Goal: Information Seeking & Learning: Learn about a topic

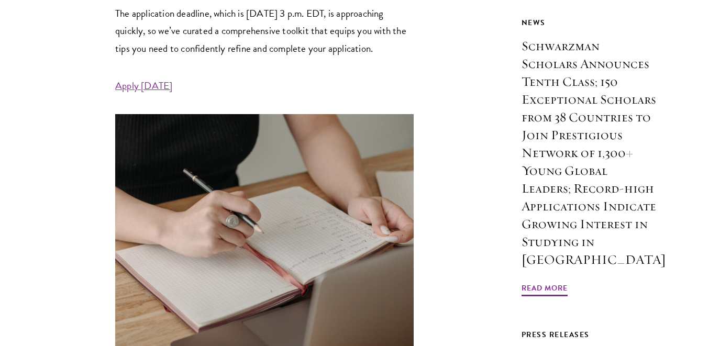
scroll to position [573, 0]
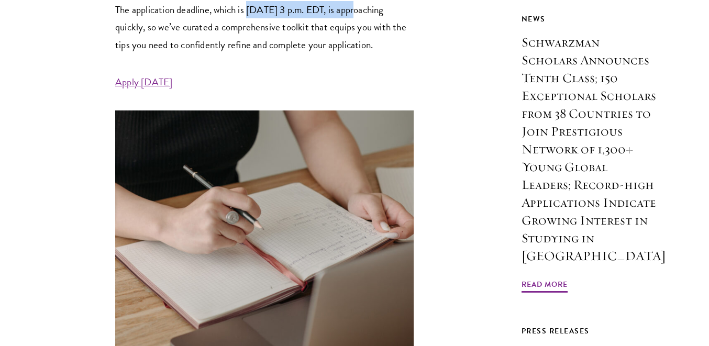
drag, startPoint x: 250, startPoint y: 9, endPoint x: 359, endPoint y: 11, distance: 108.9
click at [360, 11] on p "The application deadline, which is September 10 at 3 p.m. EDT, is approaching q…" at bounding box center [264, 27] width 298 height 52
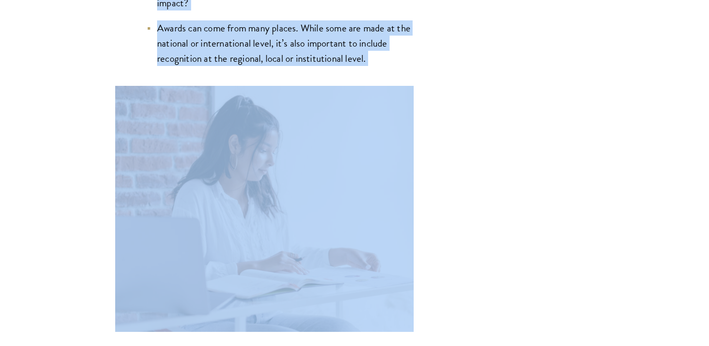
scroll to position [2733, 0]
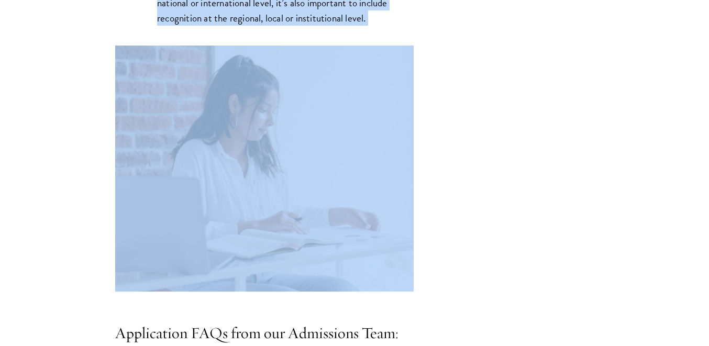
drag, startPoint x: 127, startPoint y: 96, endPoint x: 378, endPoint y: 28, distance: 259.4
copy div "Resume Tailor your resume to focus on your demonstrated leadership. This resume…"
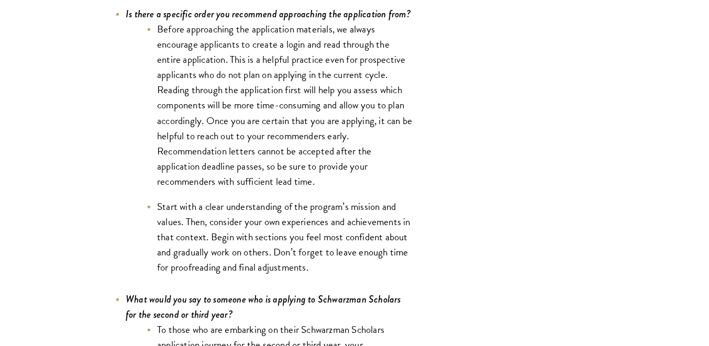
scroll to position [3631, 0]
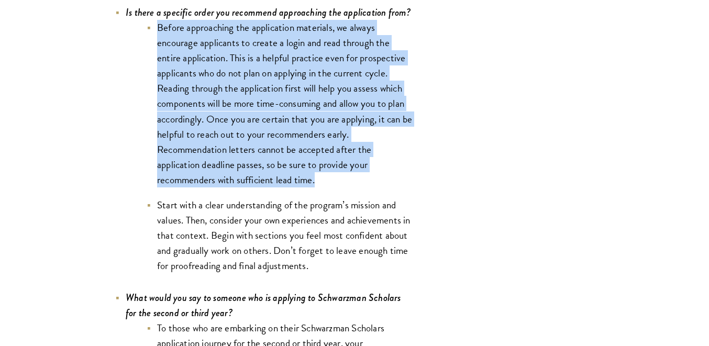
drag, startPoint x: 152, startPoint y: 31, endPoint x: 353, endPoint y: 178, distance: 248.5
click at [353, 179] on li "Before approaching the application materials, we always encourage applicants to…" at bounding box center [280, 104] width 267 height 168
click at [355, 180] on li "Before approaching the application materials, we always encourage applicants to…" at bounding box center [280, 104] width 267 height 168
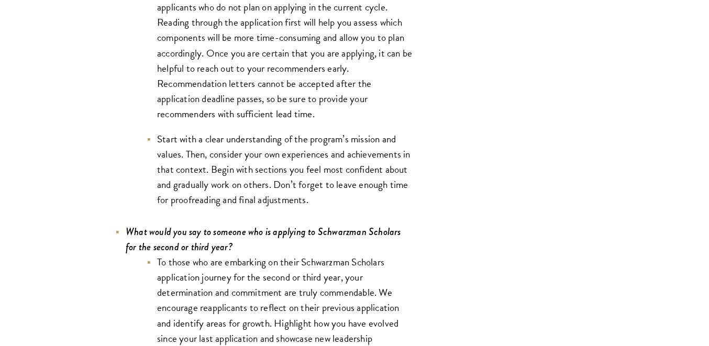
scroll to position [3710, 0]
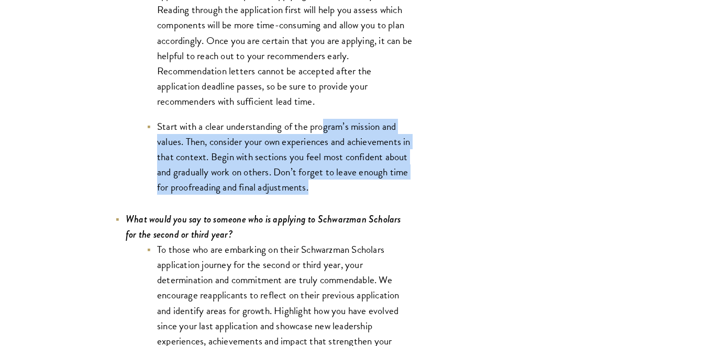
drag, startPoint x: 337, startPoint y: 188, endPoint x: 324, endPoint y: 125, distance: 64.3
click at [323, 125] on li "Start with a clear understanding of the program’s mission and values. Then, con…" at bounding box center [280, 157] width 267 height 76
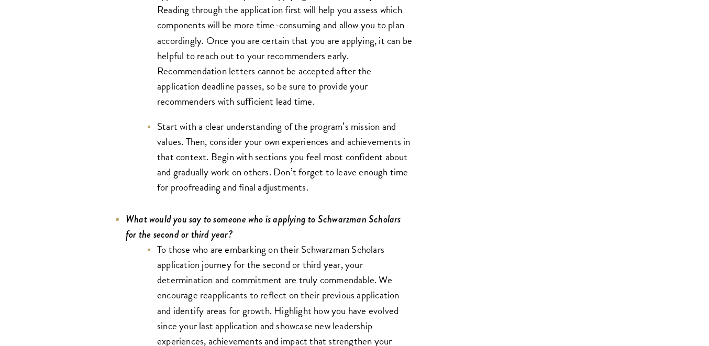
click at [303, 132] on li "Start with a clear understanding of the program’s mission and values. Then, con…" at bounding box center [280, 157] width 267 height 76
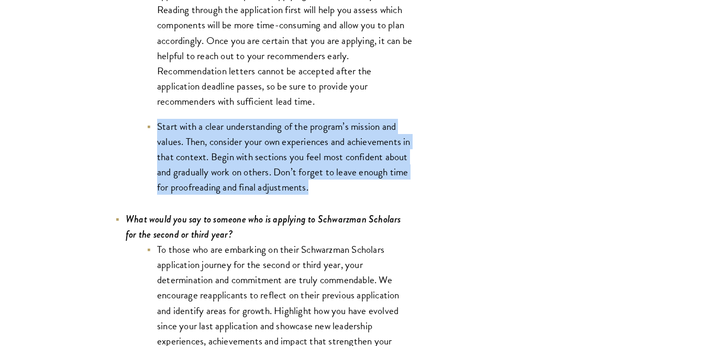
drag, startPoint x: 323, startPoint y: 193, endPoint x: 160, endPoint y: 129, distance: 174.3
click at [158, 128] on li "Start with a clear understanding of the program’s mission and values. Then, con…" at bounding box center [280, 157] width 267 height 76
click at [160, 129] on li "Start with a clear understanding of the program’s mission and values. Then, con…" at bounding box center [280, 157] width 267 height 76
drag, startPoint x: 159, startPoint y: 128, endPoint x: 327, endPoint y: 198, distance: 182.6
click at [327, 195] on li "Start with a clear understanding of the program’s mission and values. Then, con…" at bounding box center [280, 157] width 267 height 76
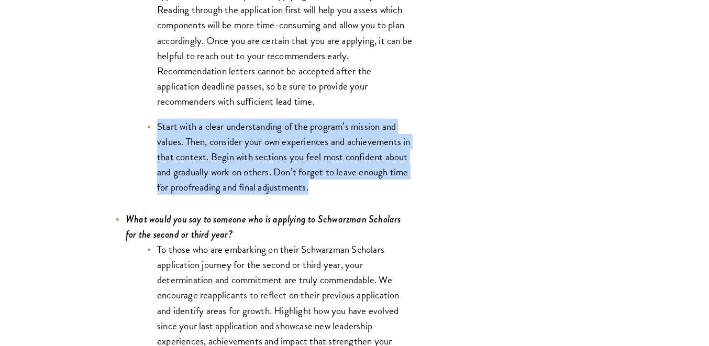
click at [326, 192] on li "Start with a clear understanding of the program’s mission and values. Then, con…" at bounding box center [280, 157] width 267 height 76
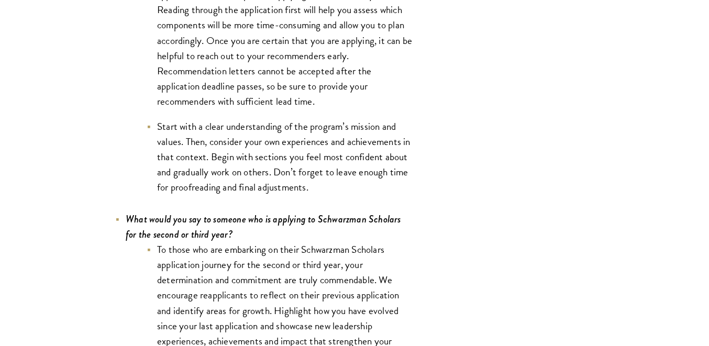
click at [326, 192] on li "Start with a clear understanding of the program’s mission and values. Then, con…" at bounding box center [280, 157] width 267 height 76
drag, startPoint x: 327, startPoint y: 193, endPoint x: 321, endPoint y: 189, distance: 7.1
click at [321, 190] on li "Start with a clear understanding of the program’s mission and values. Then, con…" at bounding box center [280, 157] width 267 height 76
click at [320, 189] on li "Start with a clear understanding of the program’s mission and values. Then, con…" at bounding box center [280, 157] width 267 height 76
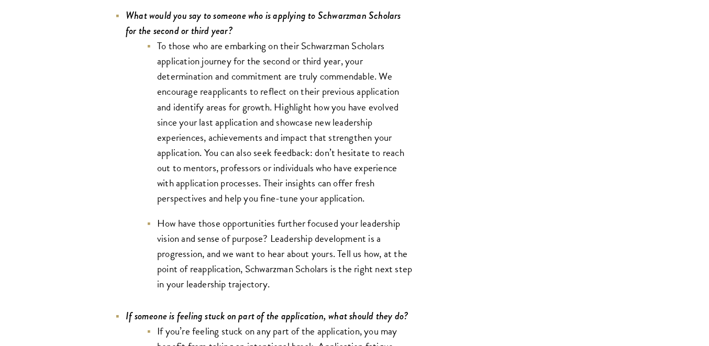
scroll to position [3915, 0]
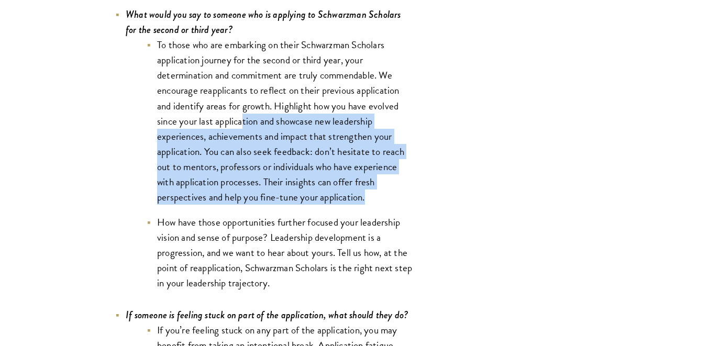
drag, startPoint x: 380, startPoint y: 198, endPoint x: 244, endPoint y: 132, distance: 150.6
click at [244, 132] on li "To those who are embarking on their Schwarzman Scholars application journey for…" at bounding box center [280, 121] width 267 height 168
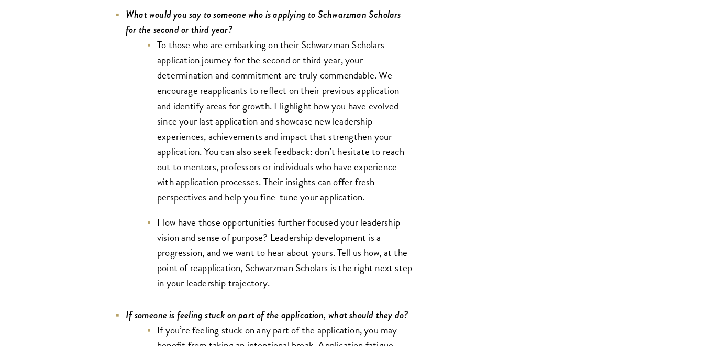
click at [200, 158] on li "To those who are embarking on their Schwarzman Scholars application journey for…" at bounding box center [280, 121] width 267 height 168
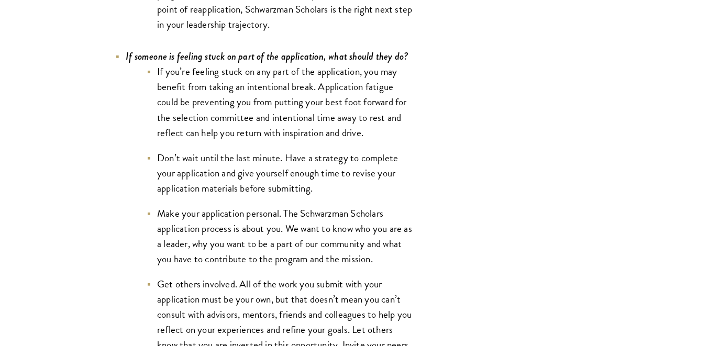
scroll to position [4178, 0]
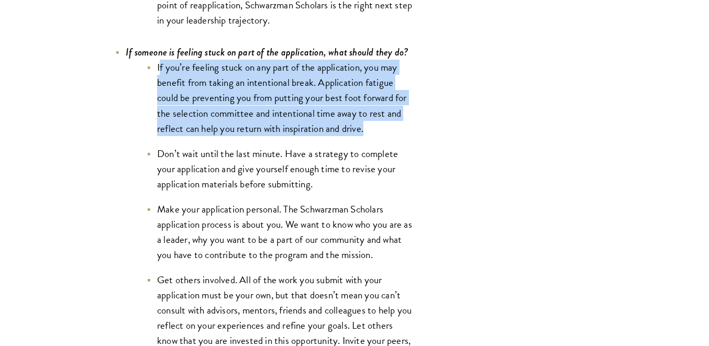
drag, startPoint x: 161, startPoint y: 73, endPoint x: 366, endPoint y: 137, distance: 214.5
click at [366, 136] on li "If you’re feeling stuck on any part of the application, you may benefit from ta…" at bounding box center [280, 98] width 267 height 76
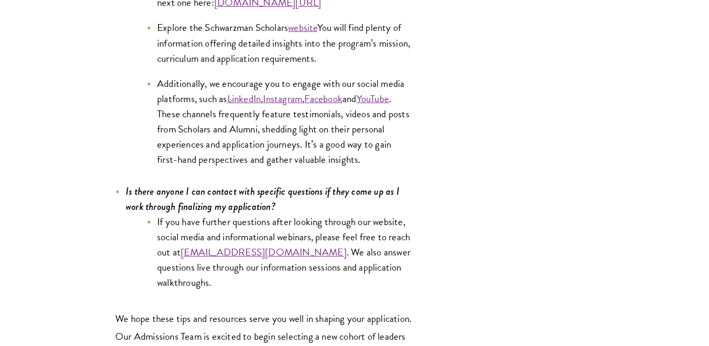
scroll to position [5351, 0]
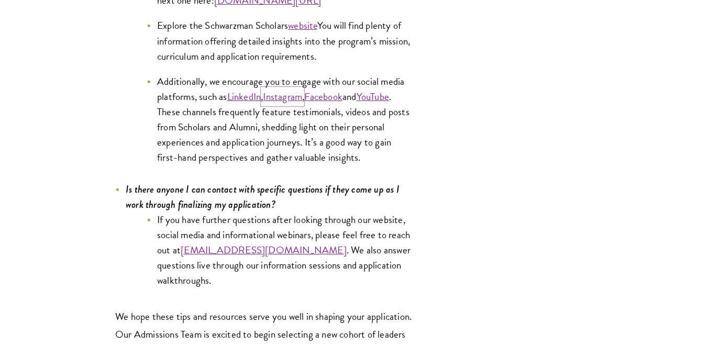
click at [293, 89] on link "Instagram" at bounding box center [282, 96] width 39 height 15
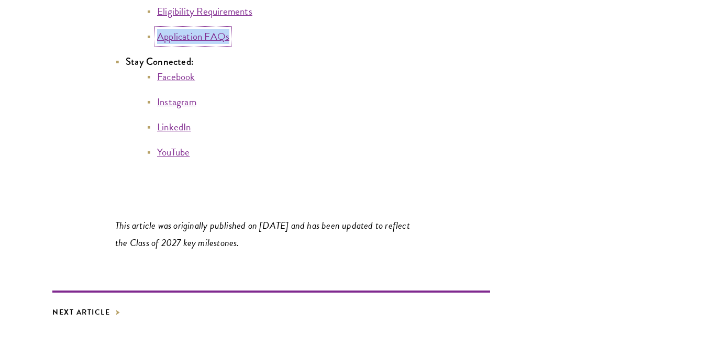
scroll to position [5995, 0]
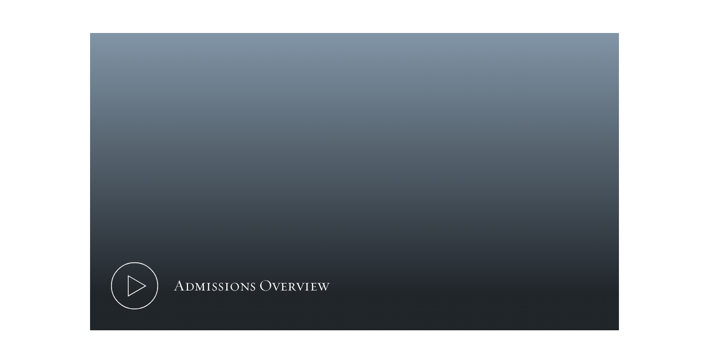
scroll to position [632, 0]
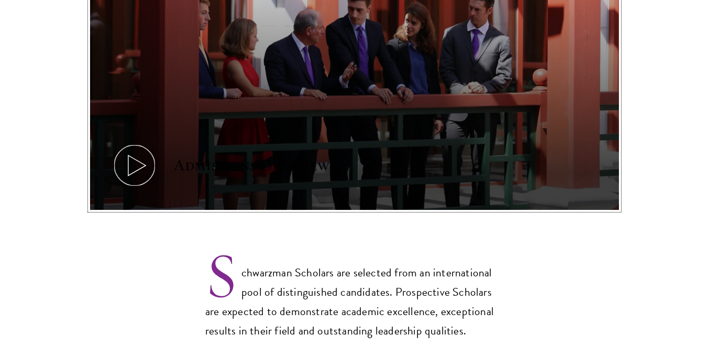
click at [132, 142] on icon at bounding box center [134, 165] width 47 height 47
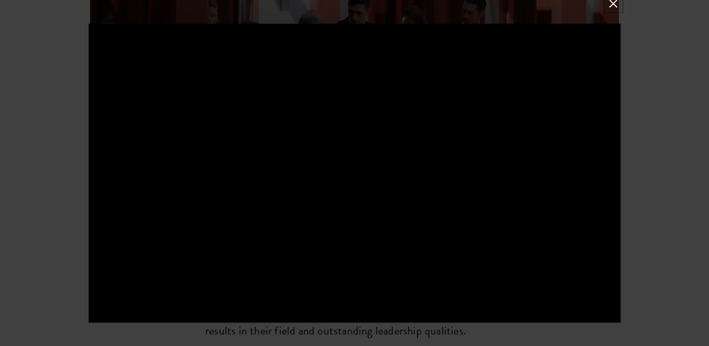
click at [613, 5] on button at bounding box center [613, 3] width 14 height 14
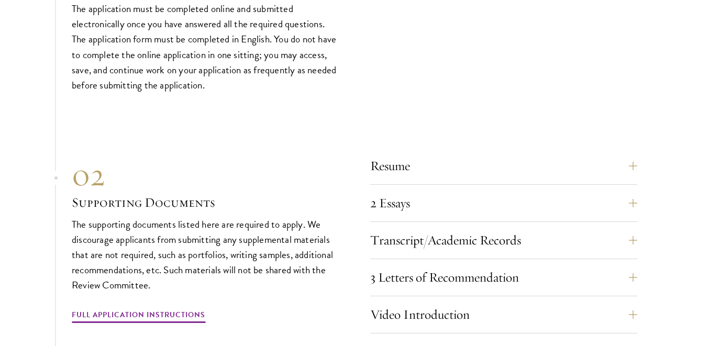
scroll to position [3529, 0]
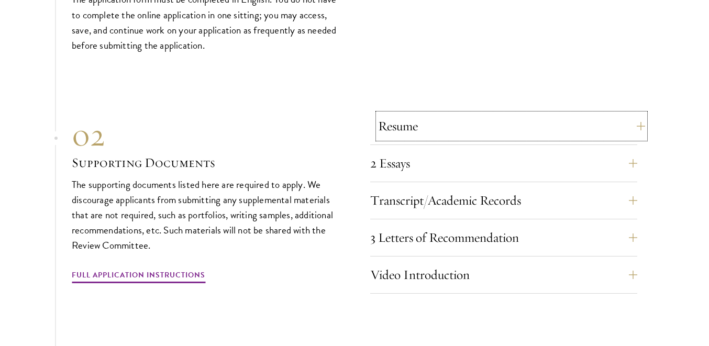
click at [378, 114] on button "Resume" at bounding box center [511, 126] width 267 height 25
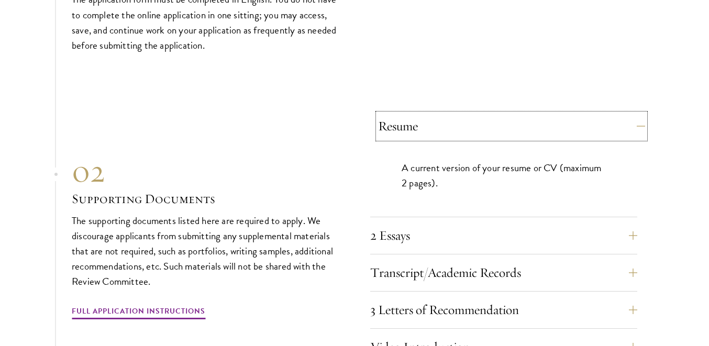
click at [396, 114] on button "Resume" at bounding box center [511, 126] width 267 height 25
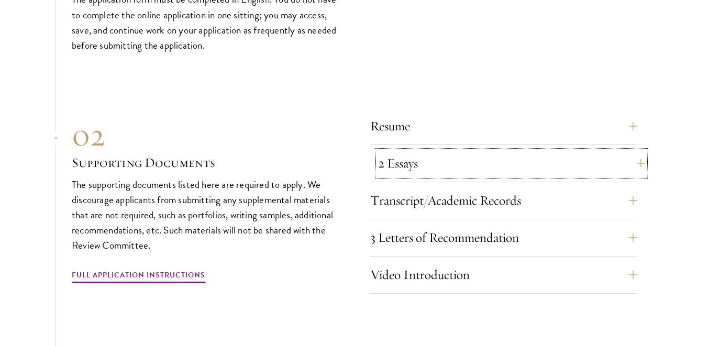
click at [402, 151] on button "2 Essays" at bounding box center [511, 163] width 267 height 25
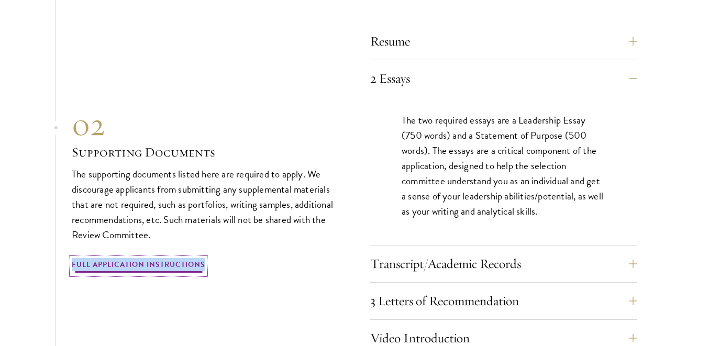
scroll to position [3615, 0]
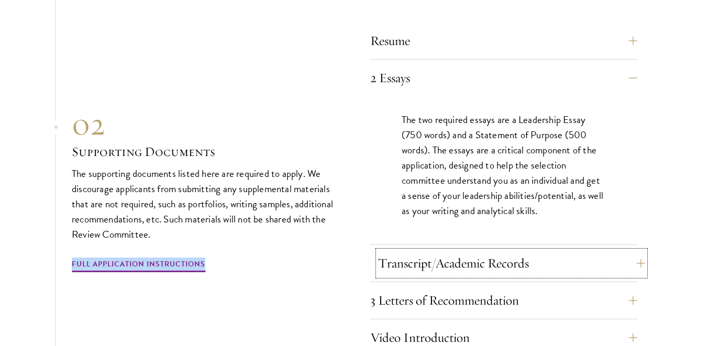
click at [396, 251] on button "Transcript/Academic Records" at bounding box center [511, 263] width 267 height 25
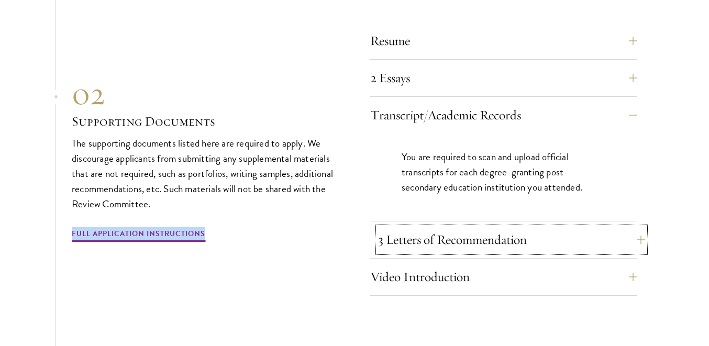
click at [394, 227] on button "3 Letters of Recommendation" at bounding box center [511, 239] width 267 height 25
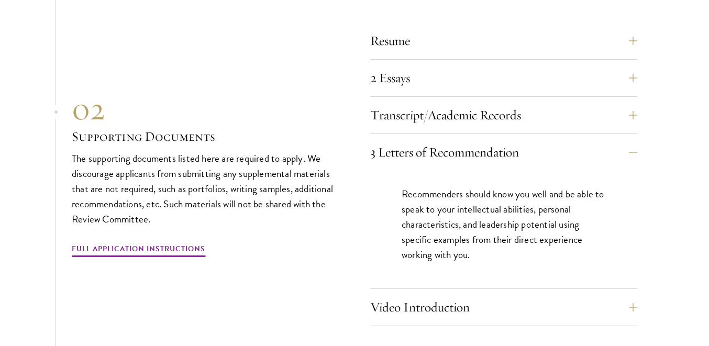
click at [394, 175] on div "Recommenders should know you well and be able to speak to your intellectual abi…" at bounding box center [503, 230] width 267 height 118
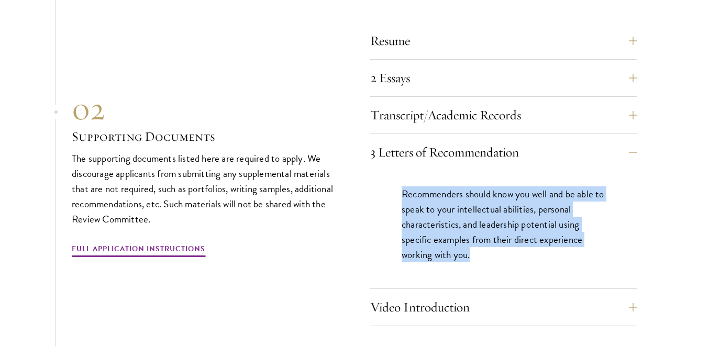
drag, startPoint x: 396, startPoint y: 172, endPoint x: 484, endPoint y: 228, distance: 104.3
click at [485, 228] on div "Recommenders should know you well and be able to speak to your intellectual abi…" at bounding box center [503, 230] width 267 height 118
copy p "Recommenders should know you well and be able to speak to your intellectual abi…"
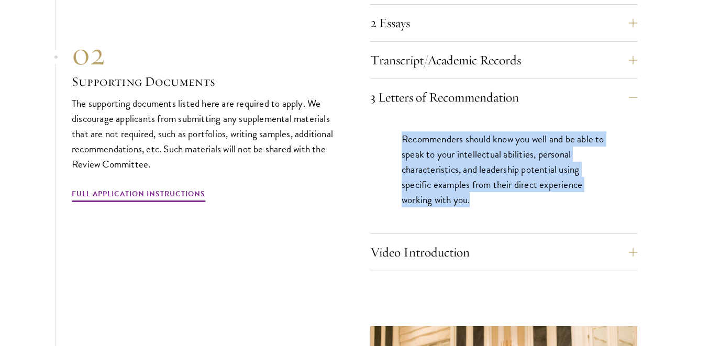
scroll to position [3718, 0]
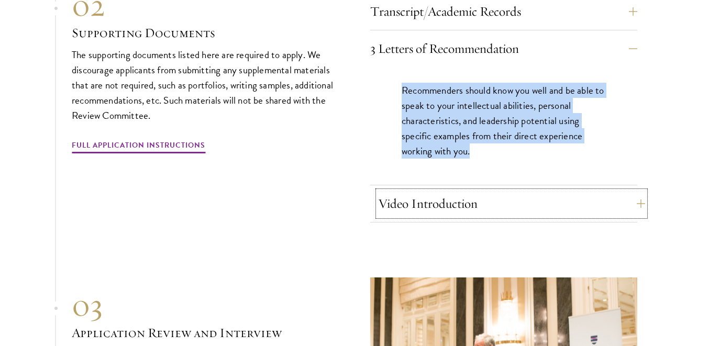
click at [404, 191] on button "Video Introduction" at bounding box center [511, 203] width 267 height 25
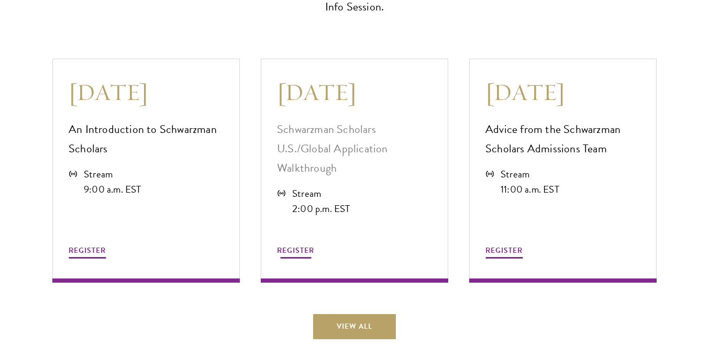
scroll to position [2846, 0]
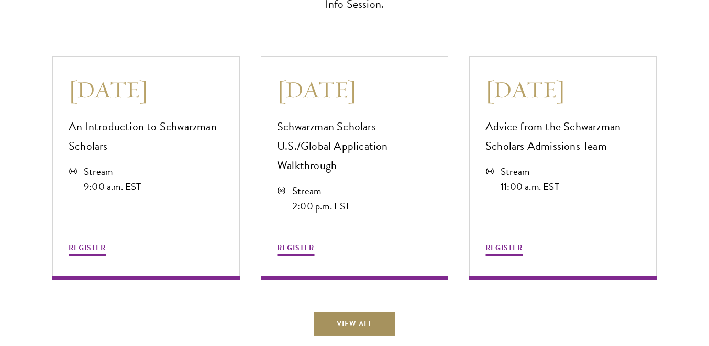
click at [378, 312] on link "View All" at bounding box center [354, 324] width 83 height 25
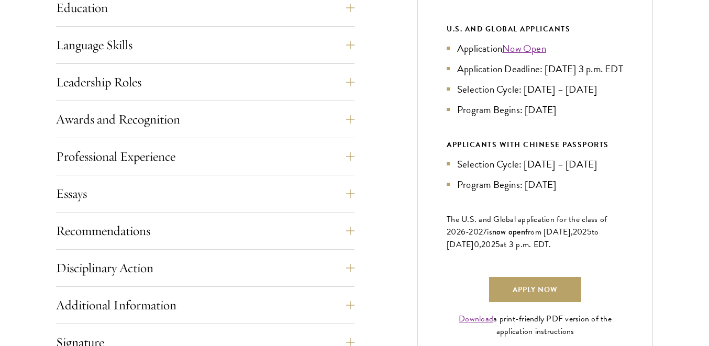
scroll to position [759, 0]
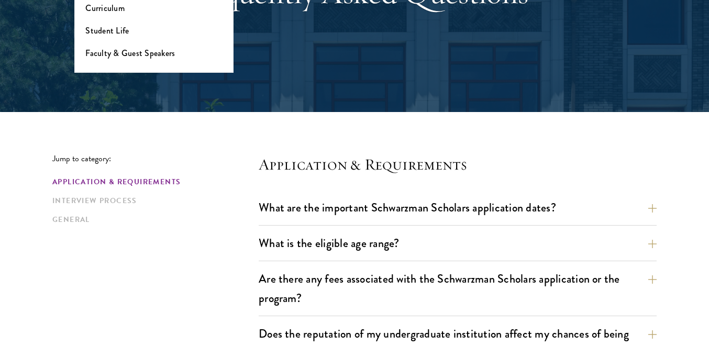
scroll to position [265, 0]
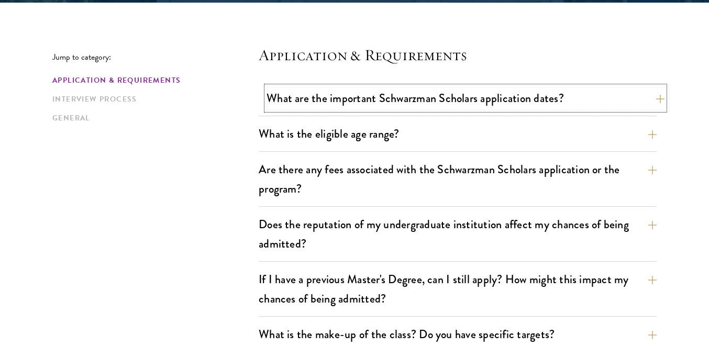
click at [295, 100] on button "What are the important Schwarzman Scholars application dates?" at bounding box center [466, 98] width 398 height 24
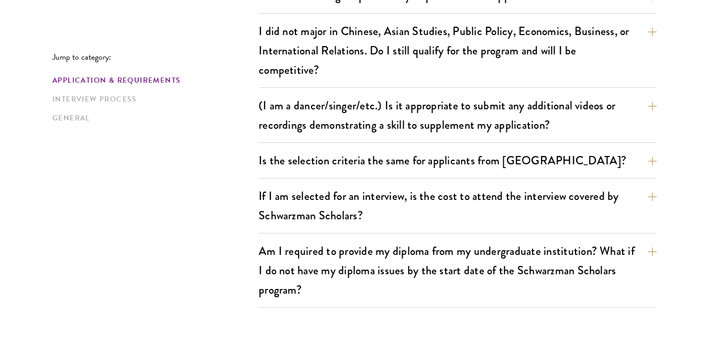
scroll to position [1221, 0]
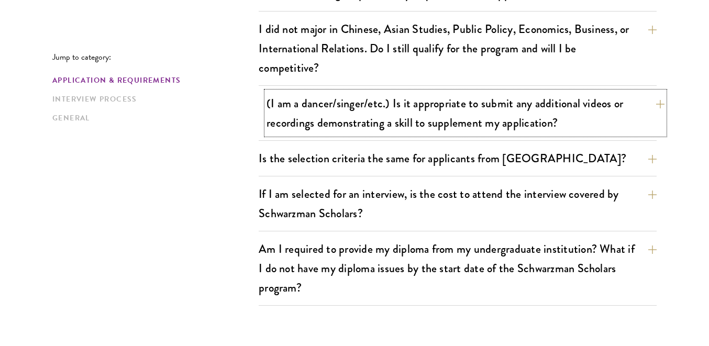
click at [286, 119] on button "(I am a dancer/singer/etc.) Is it appropriate to submit any additional videos o…" at bounding box center [466, 113] width 398 height 43
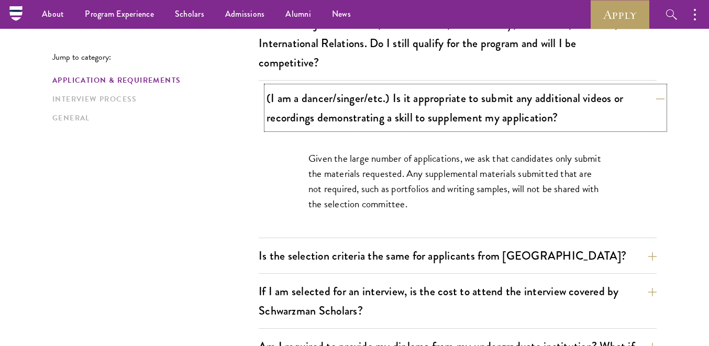
scroll to position [911, 0]
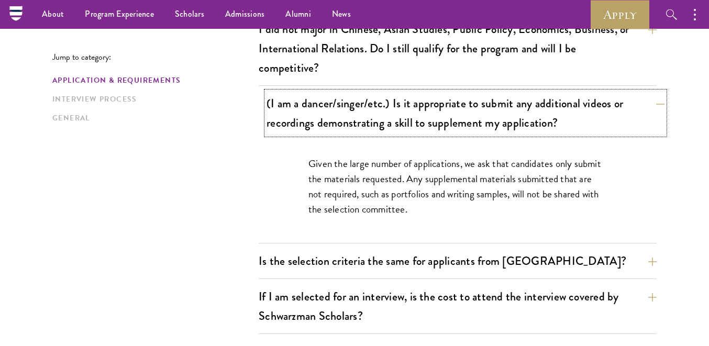
click at [285, 119] on button "(I am a dancer/singer/etc.) Is it appropriate to submit any additional videos o…" at bounding box center [466, 113] width 398 height 43
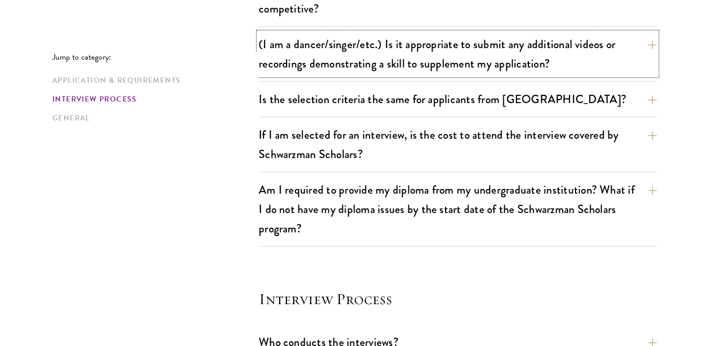
scroll to position [976, 0]
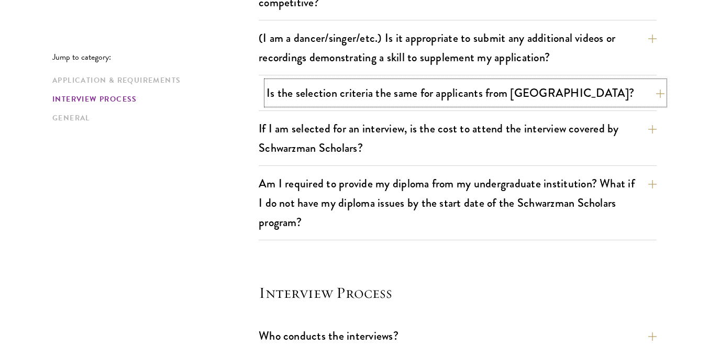
click at [317, 88] on button "Is the selection criteria the same for applicants from China?" at bounding box center [466, 93] width 398 height 24
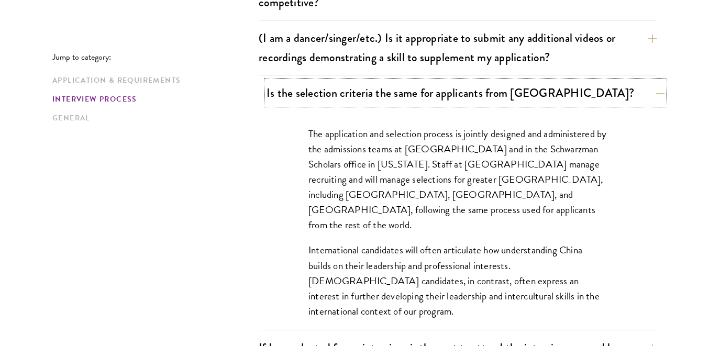
click at [316, 89] on button "Is the selection criteria the same for applicants from China?" at bounding box center [466, 93] width 398 height 24
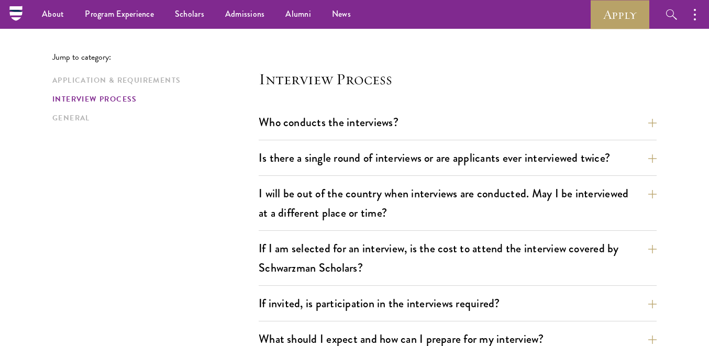
scroll to position [1145, 0]
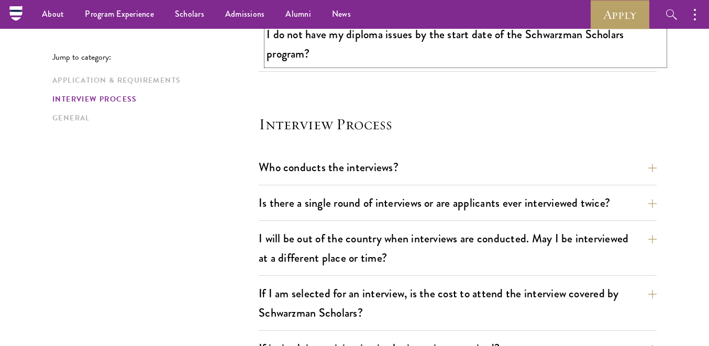
click at [300, 62] on button "Am I required to provide my diploma from my undergraduate institution? What if …" at bounding box center [466, 34] width 398 height 62
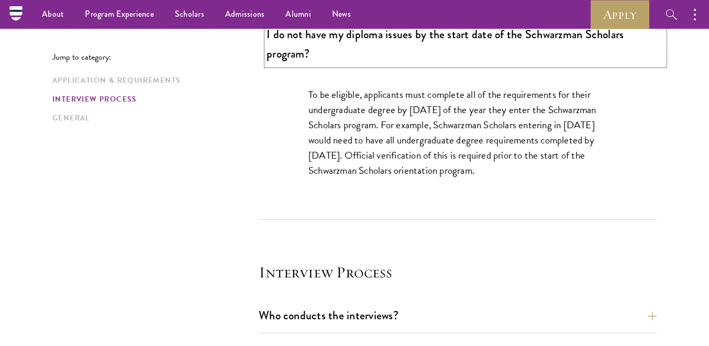
click at [300, 62] on button "Am I required to provide my diploma from my undergraduate institution? What if …" at bounding box center [466, 34] width 398 height 62
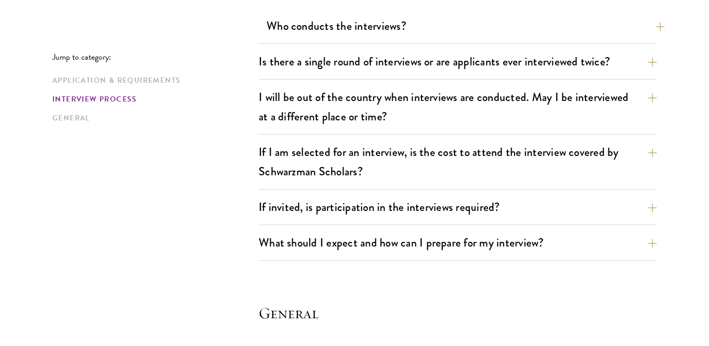
scroll to position [1287, 0]
click at [311, 49] on button "Is there a single round of interviews or are applicants ever interviewed twice?" at bounding box center [466, 61] width 398 height 24
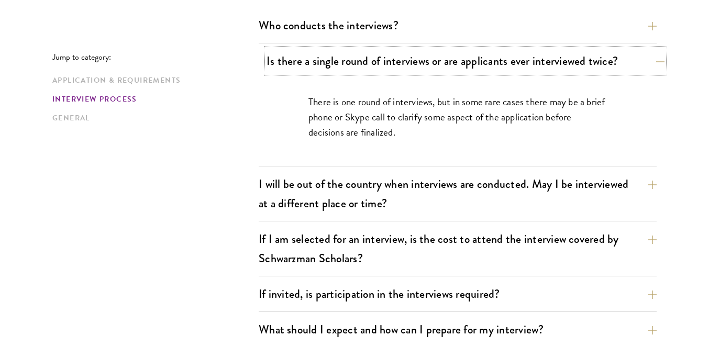
click at [311, 49] on button "Is there a single round of interviews or are applicants ever interviewed twice?" at bounding box center [466, 61] width 398 height 24
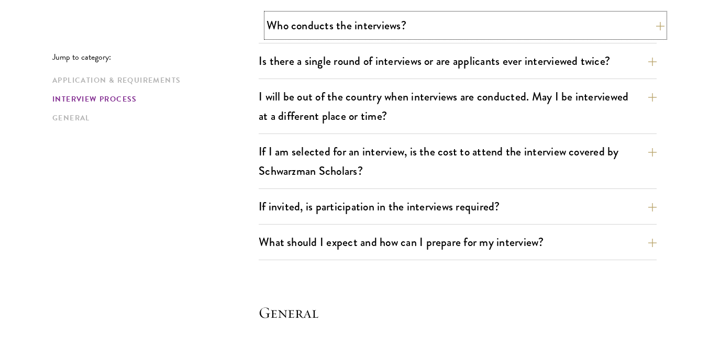
click at [312, 36] on button "Who conducts the interviews?" at bounding box center [466, 26] width 398 height 24
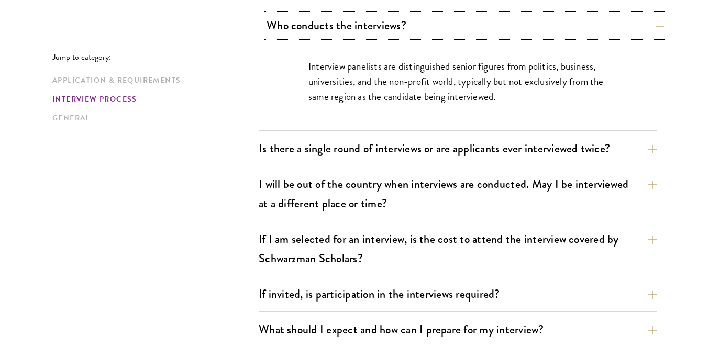
click at [312, 36] on button "Who conducts the interviews?" at bounding box center [466, 26] width 398 height 24
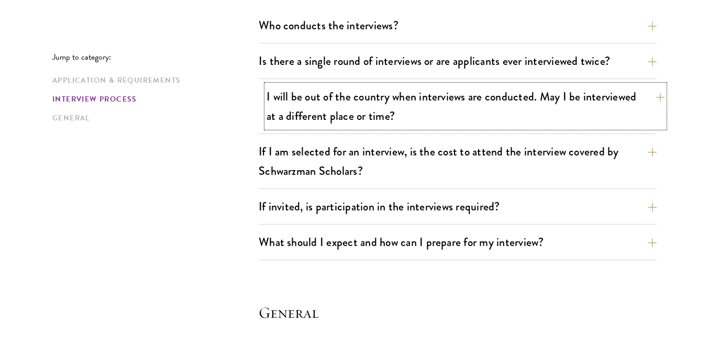
click at [306, 96] on button "I will be out of the country when interviews are conducted. May I be interviewe…" at bounding box center [466, 106] width 398 height 43
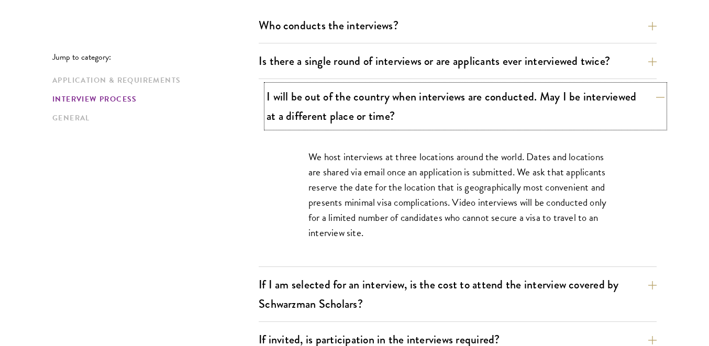
click at [306, 96] on button "I will be out of the country when interviews are conducted. May I be interviewe…" at bounding box center [466, 106] width 398 height 43
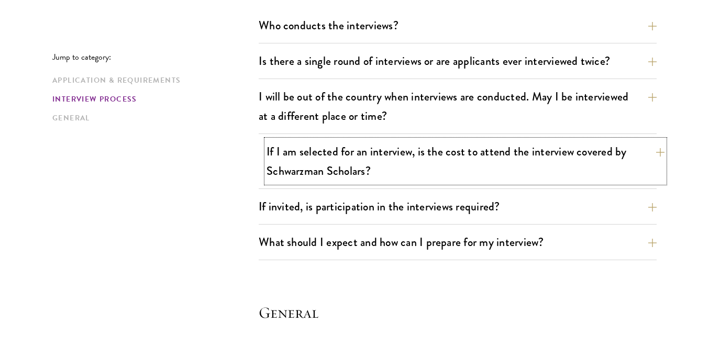
click at [307, 154] on button "If I am selected for an interview, is the cost to attend the interview covered …" at bounding box center [466, 161] width 398 height 43
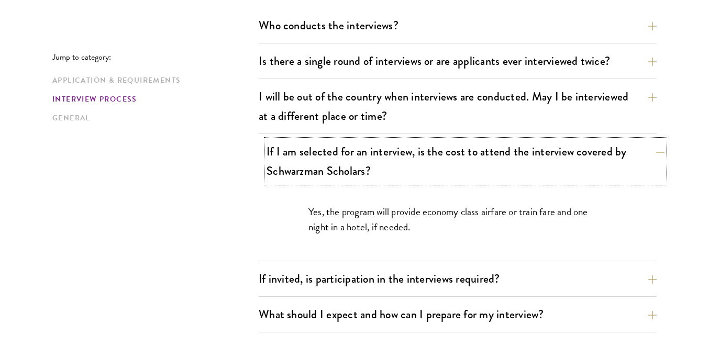
click at [307, 154] on button "If I am selected for an interview, is the cost to attend the interview covered …" at bounding box center [466, 161] width 398 height 43
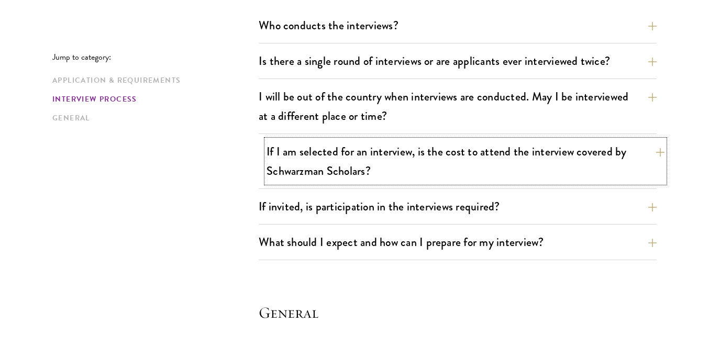
click at [307, 154] on button "If I am selected for an interview, is the cost to attend the interview covered …" at bounding box center [466, 161] width 398 height 43
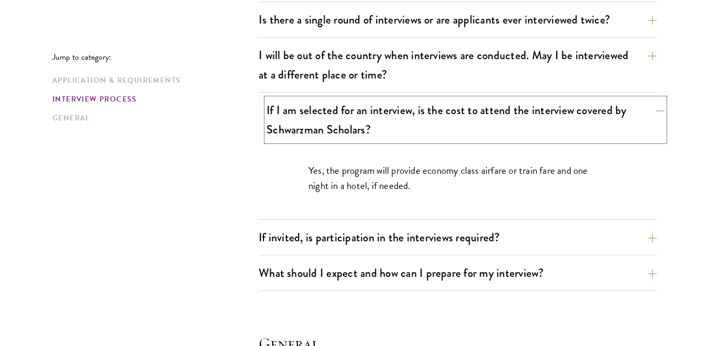
scroll to position [1333, 0]
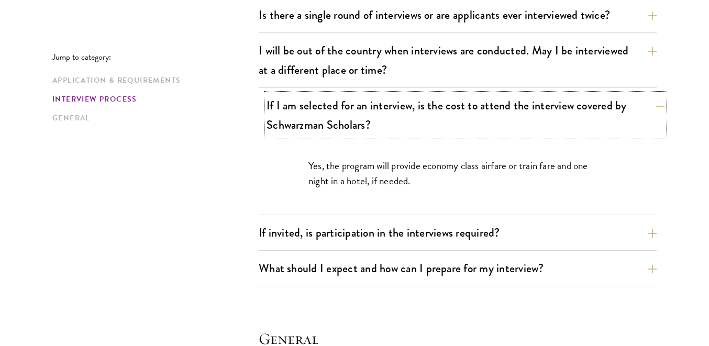
click at [302, 125] on button "If I am selected for an interview, is the cost to attend the interview covered …" at bounding box center [466, 115] width 398 height 43
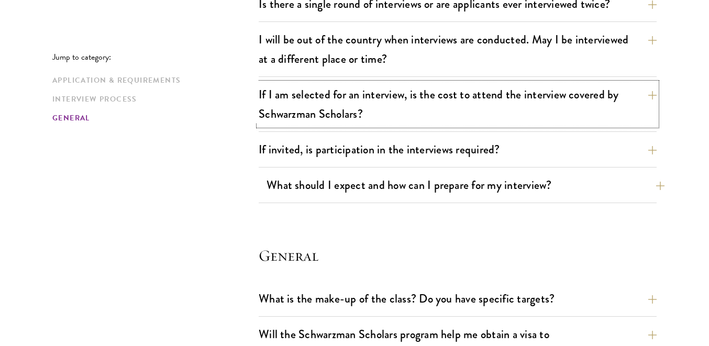
scroll to position [1346, 0]
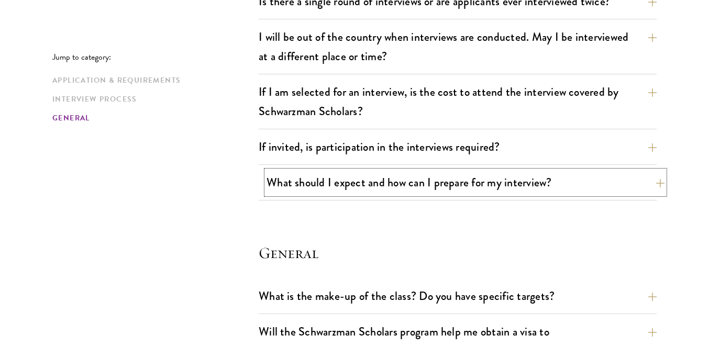
click at [305, 186] on button "What should I expect and how can I prepare for my interview?" at bounding box center [466, 183] width 398 height 24
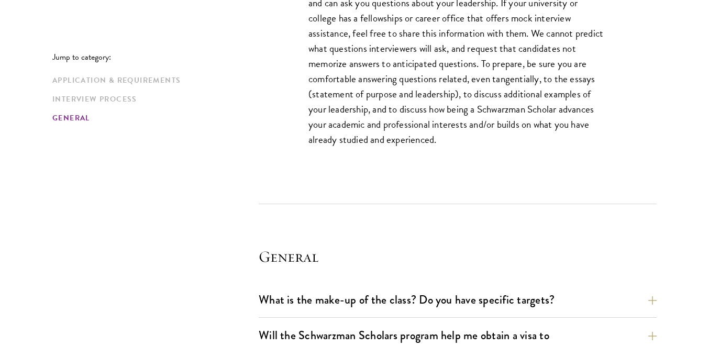
scroll to position [2147, 0]
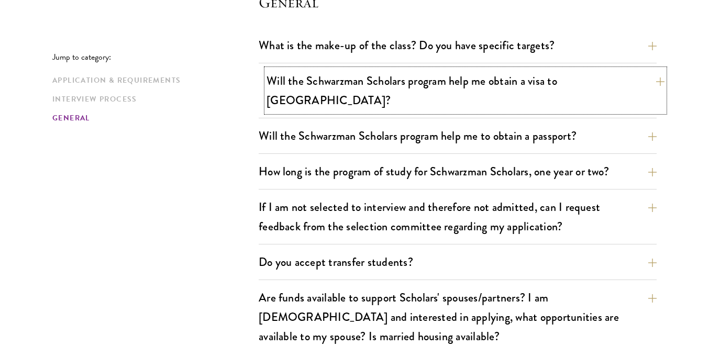
click at [315, 83] on button "Will the Schwarzman Scholars program help me obtain a visa to China?" at bounding box center [466, 90] width 398 height 43
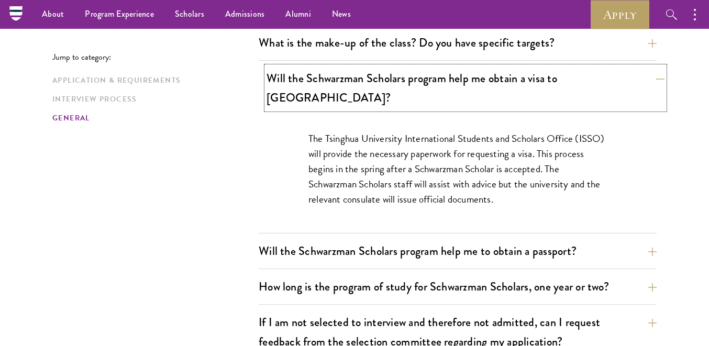
scroll to position [1597, 0]
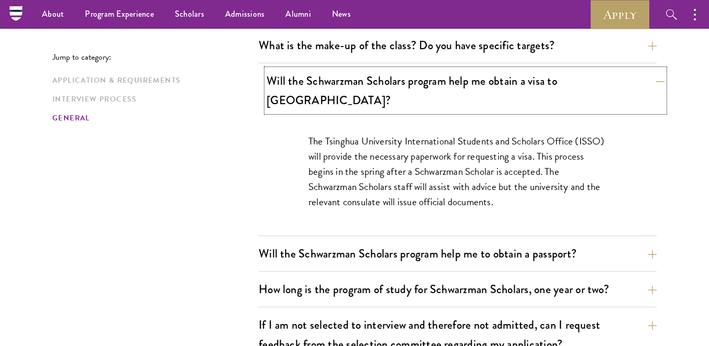
click at [315, 83] on button "Will the Schwarzman Scholars program help me obtain a visa to China?" at bounding box center [466, 90] width 398 height 43
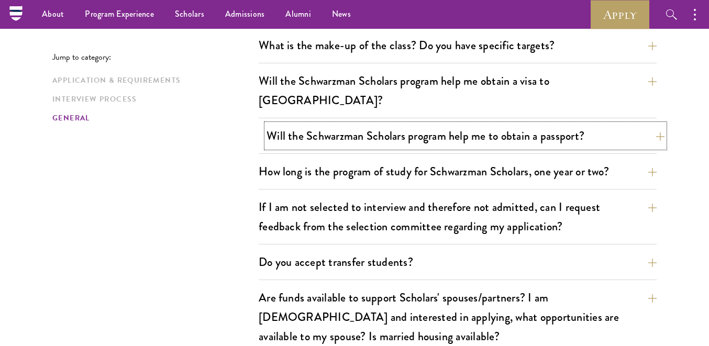
click at [314, 124] on button "Will the Schwarzman Scholars program help me to obtain a passport?" at bounding box center [466, 136] width 398 height 24
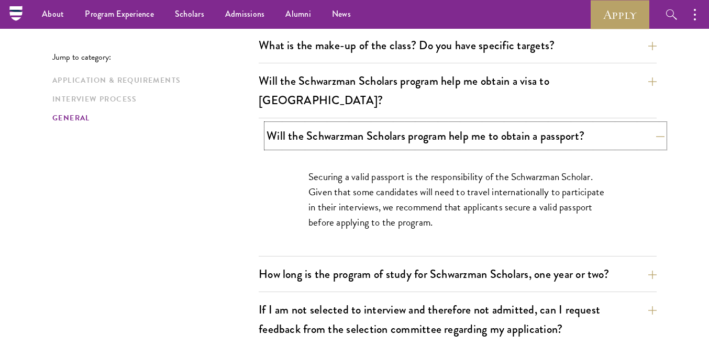
click at [314, 124] on button "Will the Schwarzman Scholars program help me to obtain a passport?" at bounding box center [466, 136] width 398 height 24
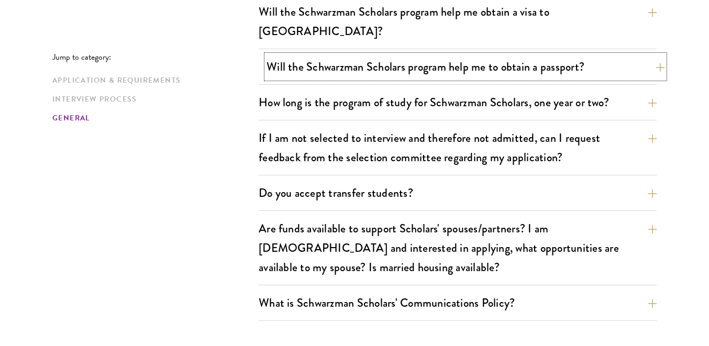
scroll to position [1667, 0]
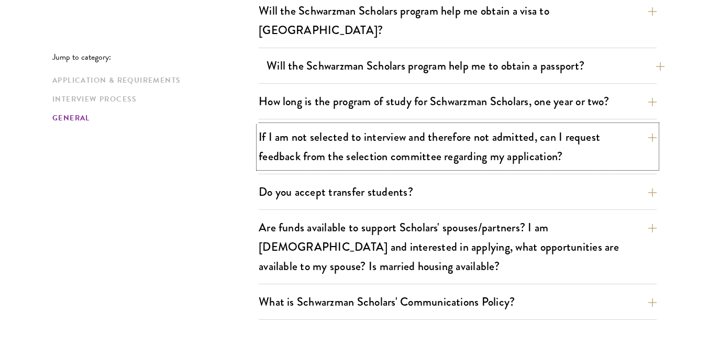
click at [314, 125] on button "If I am not selected to interview and therefore not admitted, can I request fee…" at bounding box center [458, 146] width 398 height 43
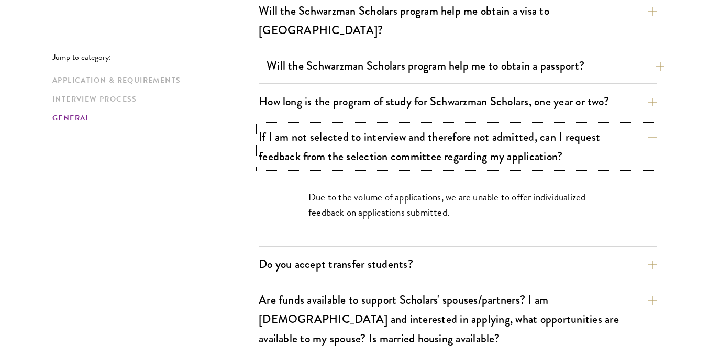
click at [314, 125] on button "If I am not selected to interview and therefore not admitted, can I request fee…" at bounding box center [458, 146] width 398 height 43
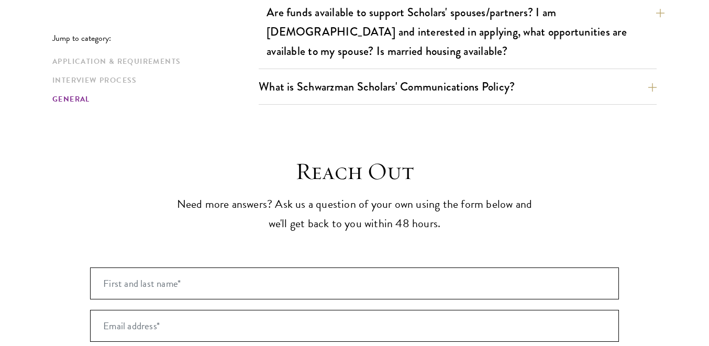
scroll to position [1896, 0]
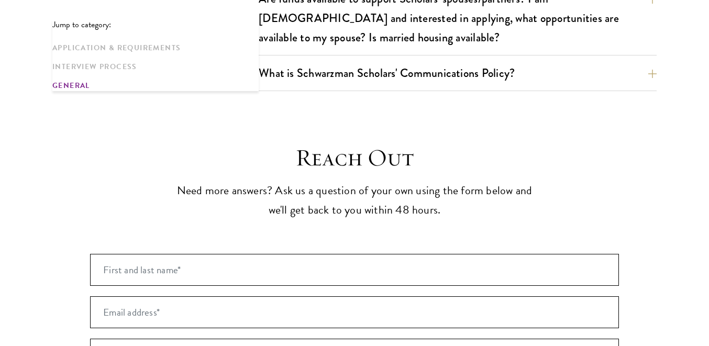
click at [327, 66] on div "What is Schwarzman Scholars' Communications Policy? Social Media and Public Com…" at bounding box center [458, 76] width 398 height 30
click at [327, 61] on button "What is Schwarzman Scholars' Communications Policy?" at bounding box center [466, 73] width 398 height 24
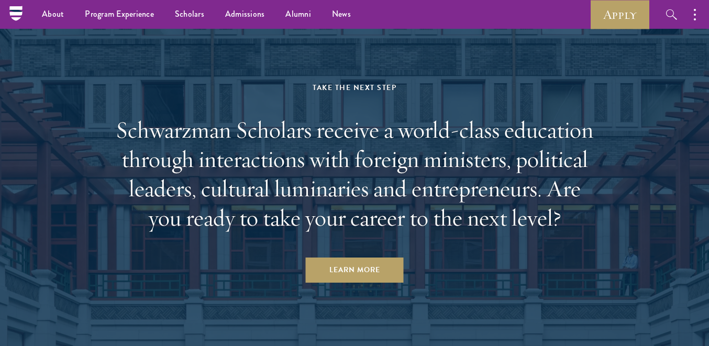
scroll to position [2653, 0]
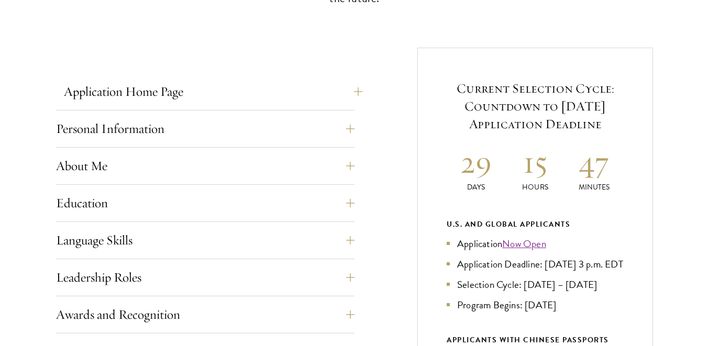
scroll to position [378, 0]
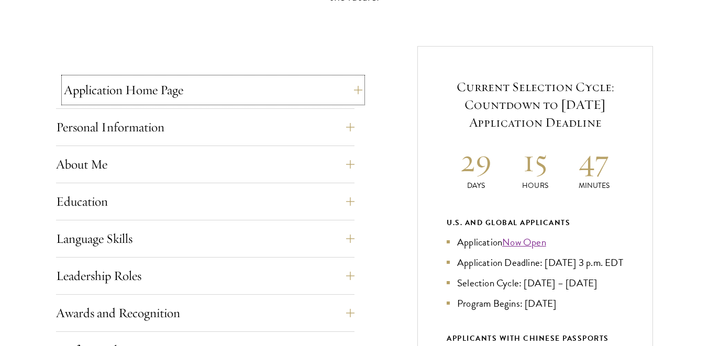
click at [152, 95] on button "Application Home Page" at bounding box center [213, 89] width 298 height 25
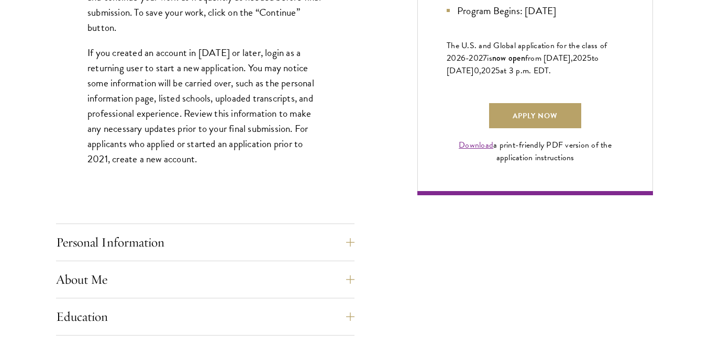
scroll to position [854, 0]
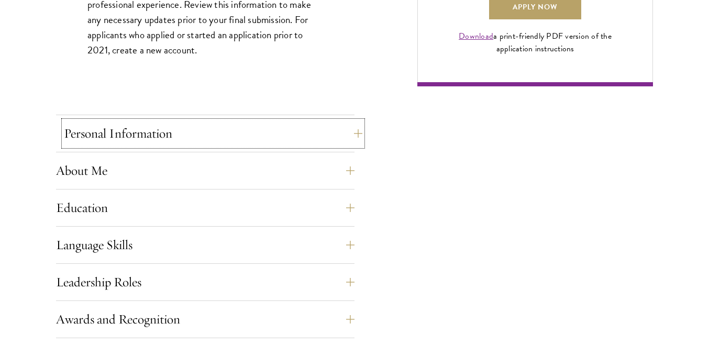
click at [170, 138] on button "Personal Information" at bounding box center [213, 133] width 298 height 25
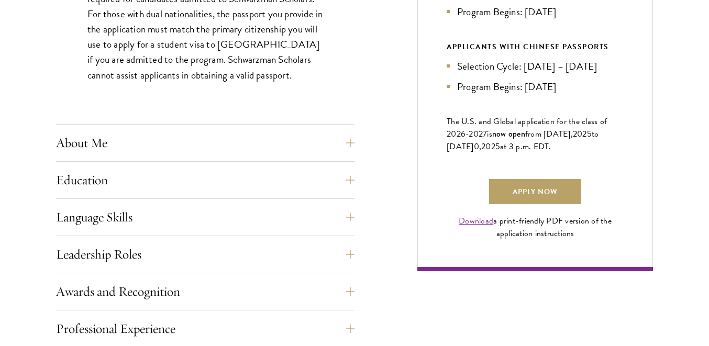
scroll to position [719, 0]
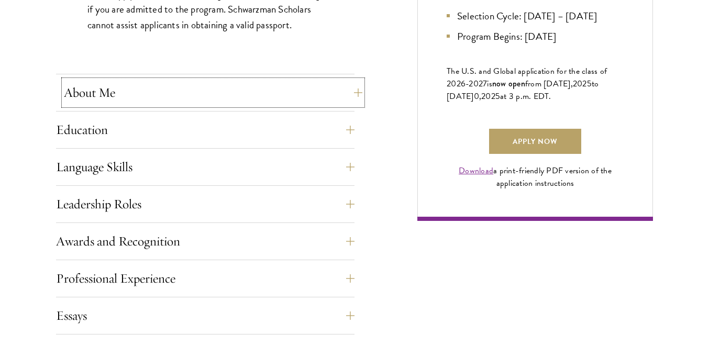
click at [157, 101] on button "About Me" at bounding box center [213, 92] width 298 height 25
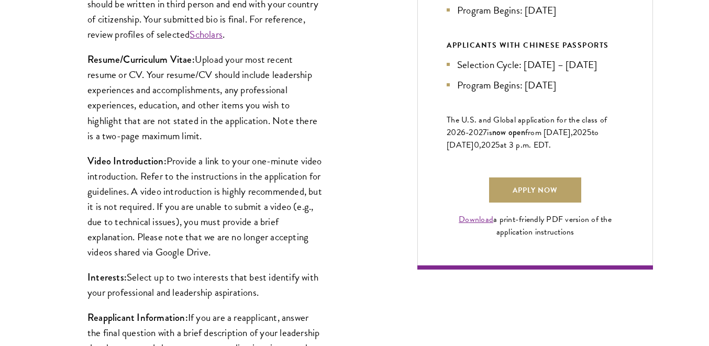
scroll to position [672, 0]
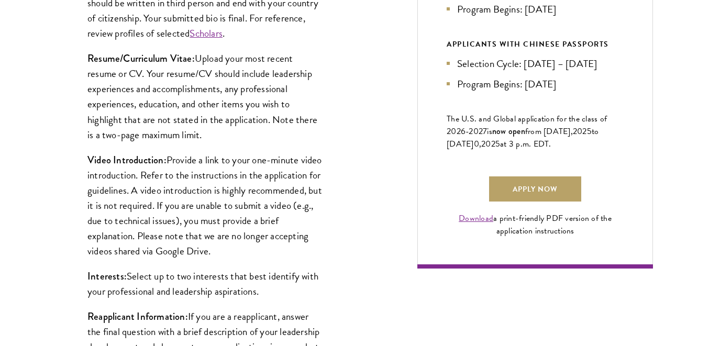
drag, startPoint x: 217, startPoint y: 141, endPoint x: 200, endPoint y: 59, distance: 84.0
click at [199, 59] on p "Resume/Curriculum Vitae: Upload your most recent resume or CV. Your resume/CV s…" at bounding box center [205, 96] width 236 height 91
copy p "Upload your most recent resume or CV. Your resume/CV should include leadership …"
click at [284, 164] on p "Video Introduction: Provide a link to your one-minute video introduction. Refer…" at bounding box center [205, 205] width 236 height 106
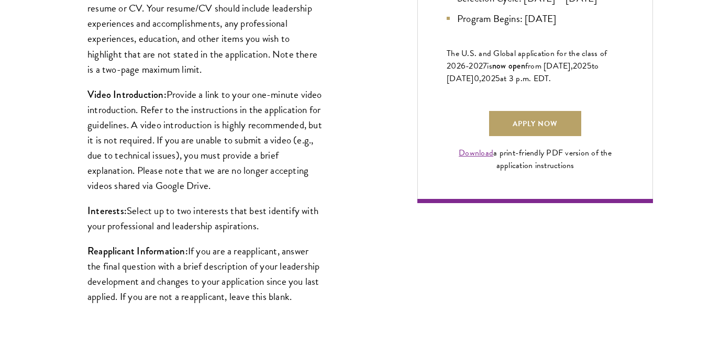
scroll to position [740, 0]
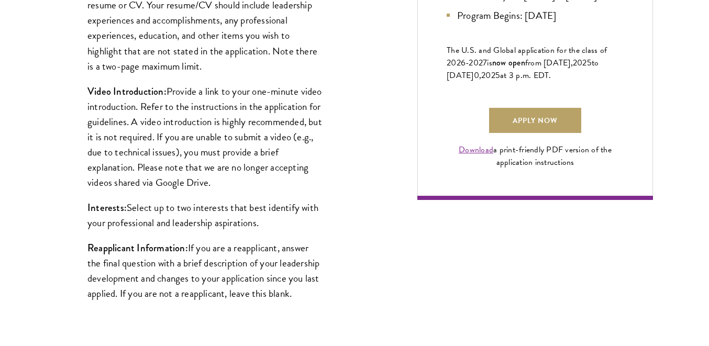
drag, startPoint x: 282, startPoint y: 180, endPoint x: 182, endPoint y: 101, distance: 127.5
click at [180, 99] on p "Video Introduction: Provide a link to your one-minute video introduction. Refer…" at bounding box center [205, 137] width 236 height 106
click at [182, 101] on p "Video Introduction: Provide a link to your one-minute video introduction. Refer…" at bounding box center [205, 137] width 236 height 106
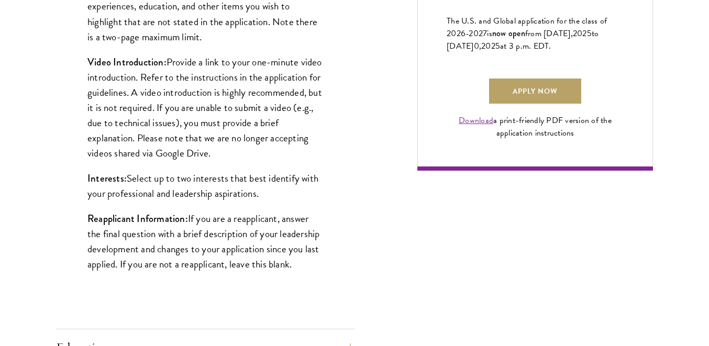
scroll to position [789, 0]
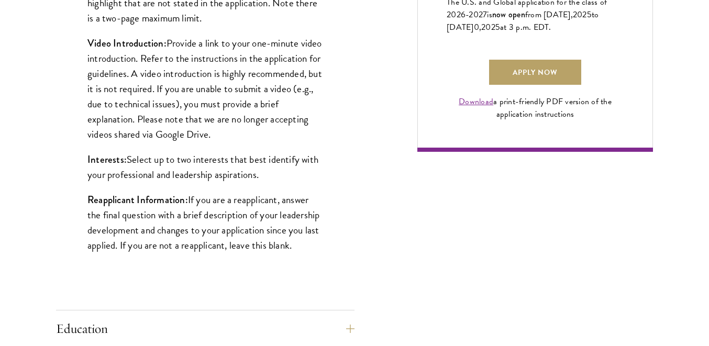
drag, startPoint x: 274, startPoint y: 176, endPoint x: 89, endPoint y: 159, distance: 186.2
click at [88, 159] on p "Interests: Select up to two interests that best identify with your professional…" at bounding box center [205, 167] width 236 height 30
copy p "Interests: Select up to two interests that best identify with your professional…"
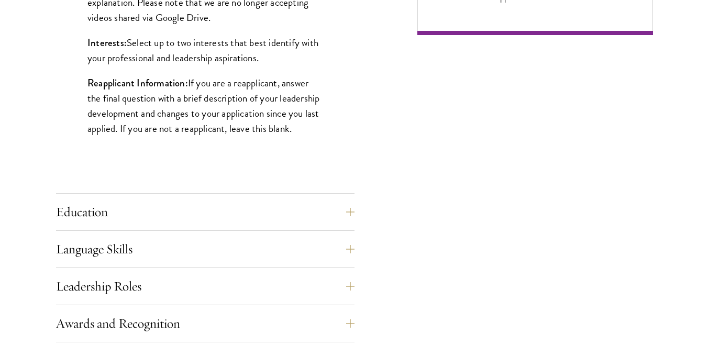
scroll to position [954, 0]
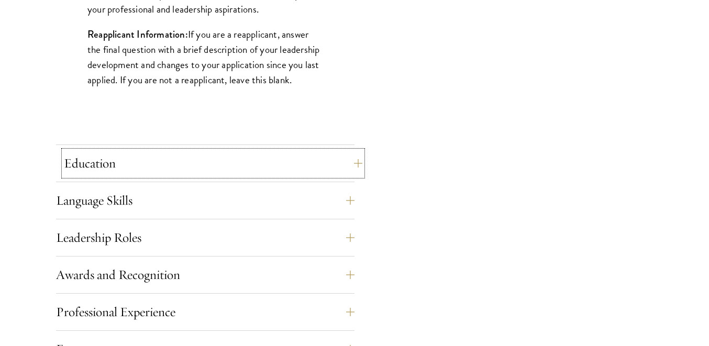
click at [126, 161] on button "Education" at bounding box center [213, 163] width 298 height 25
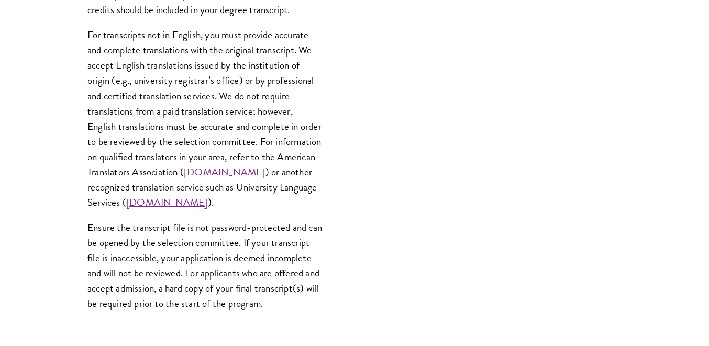
scroll to position [1494, 0]
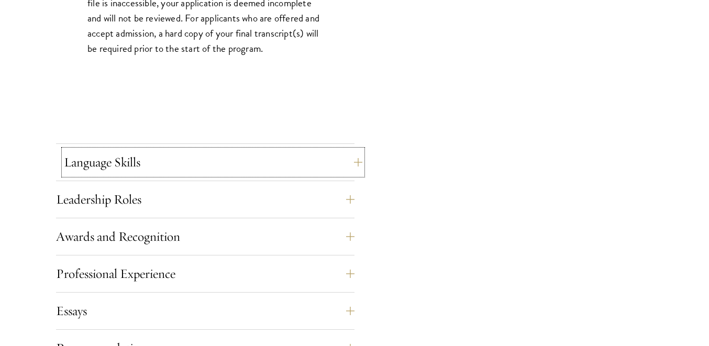
click at [128, 159] on button "Language Skills" at bounding box center [213, 162] width 298 height 25
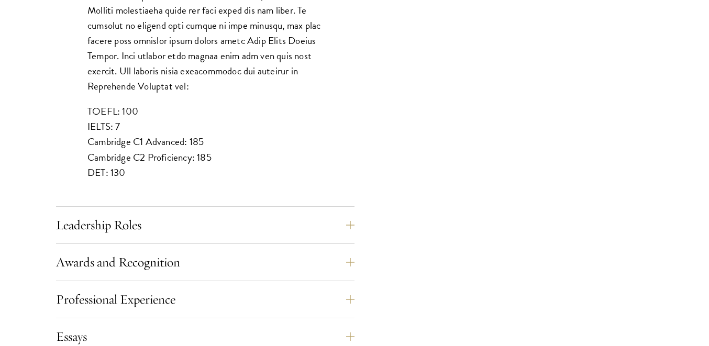
scroll to position [975, 0]
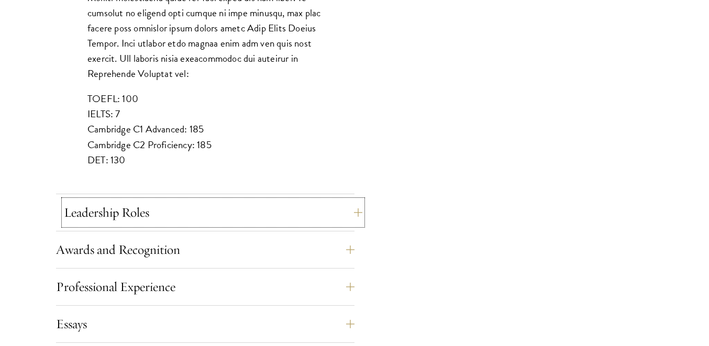
click at [128, 208] on button "Leadership Roles" at bounding box center [213, 212] width 298 height 25
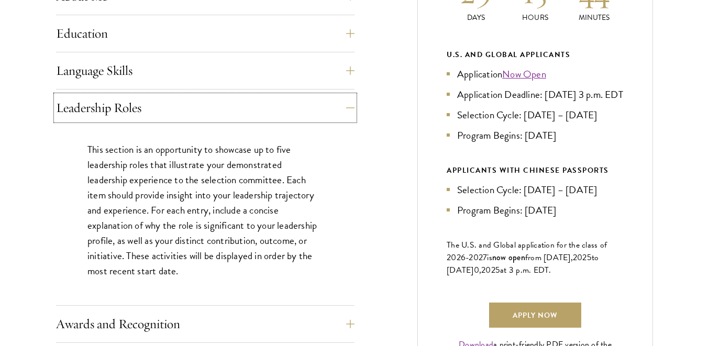
scroll to position [549, 0]
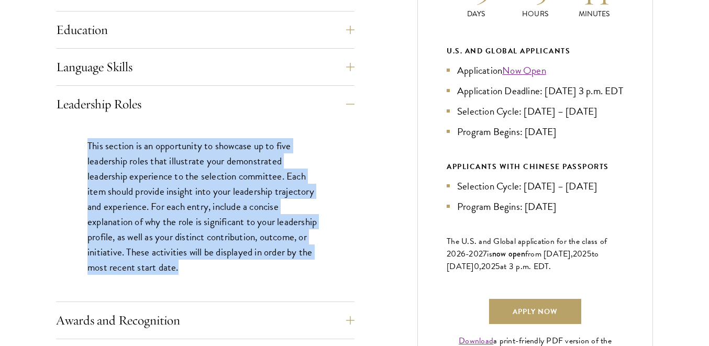
drag, startPoint x: 195, startPoint y: 269, endPoint x: 79, endPoint y: 147, distance: 168.9
click at [79, 147] on div "This section is an opportunity to showcase up to five leadership roles that ill…" at bounding box center [205, 212] width 298 height 179
copy p "This section is an opportunity to showcase up to five leadership roles that ill…"
click at [184, 103] on button "Leadership Roles" at bounding box center [213, 104] width 298 height 25
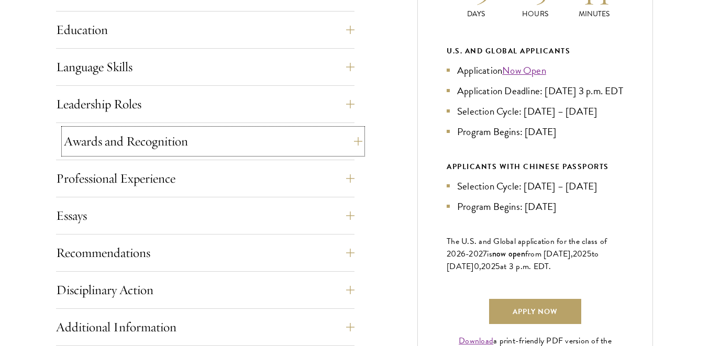
click at [156, 146] on button "Awards and Recognition" at bounding box center [213, 141] width 298 height 25
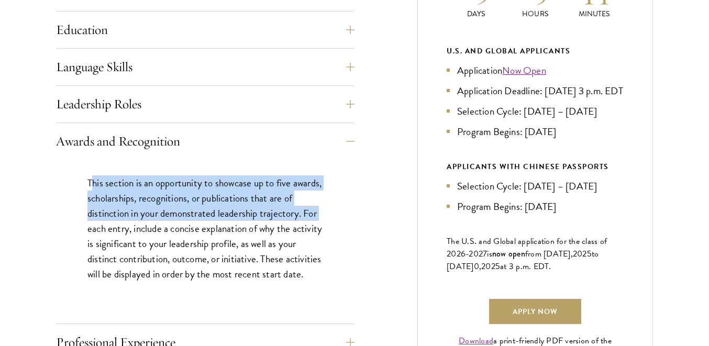
drag, startPoint x: 92, startPoint y: 181, endPoint x: 103, endPoint y: 229, distance: 49.4
click at [103, 232] on p "This section is an opportunity to showcase up to five awards, scholarships, rec…" at bounding box center [205, 228] width 236 height 106
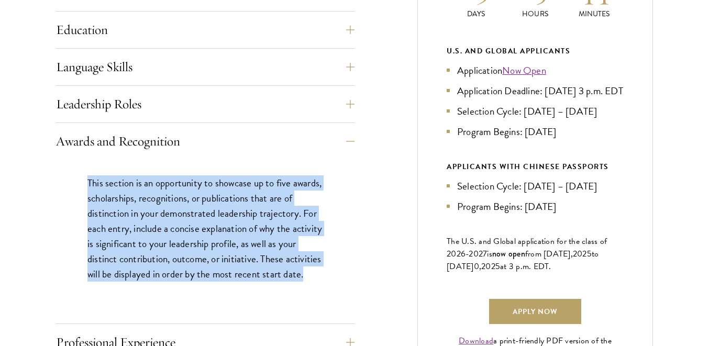
drag, startPoint x: 86, startPoint y: 178, endPoint x: 121, endPoint y: 287, distance: 115.1
click at [122, 289] on div "This section is an opportunity to showcase up to five awards, scholarships, rec…" at bounding box center [205, 234] width 298 height 148
copy p "This section is an opportunity to showcase up to five awards, scholarships, rec…"
drag, startPoint x: 195, startPoint y: 140, endPoint x: 83, endPoint y: 140, distance: 112.1
click at [83, 140] on button "Awards and Recognition" at bounding box center [213, 141] width 298 height 25
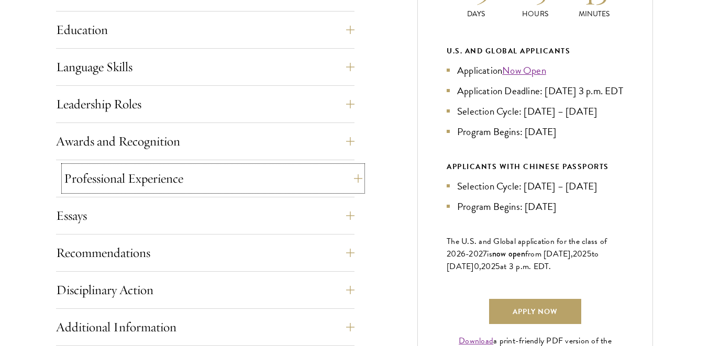
click at [198, 173] on button "Professional Experience" at bounding box center [213, 178] width 298 height 25
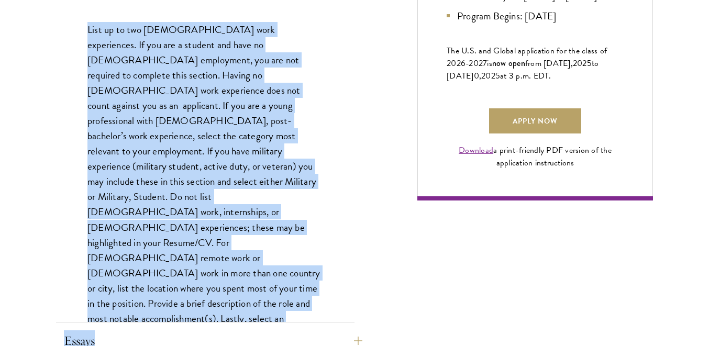
scroll to position [743, 0]
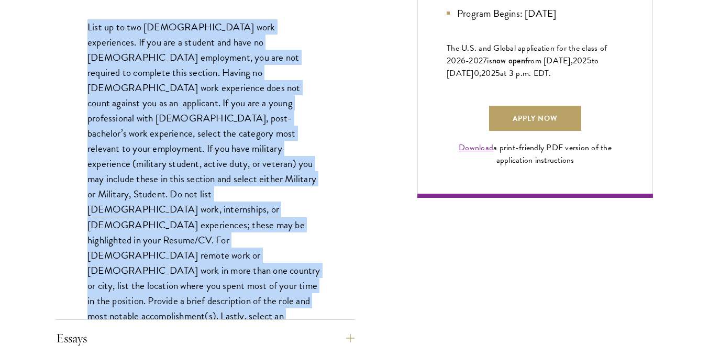
drag, startPoint x: 88, startPoint y: 87, endPoint x: 175, endPoint y: 284, distance: 215.2
click at [180, 285] on p "List up to two full-time work experiences. If you are a student and have no ful…" at bounding box center [205, 186] width 236 height 335
copy p "List up to two full-time work experiences. If you are a student and have no ful…"
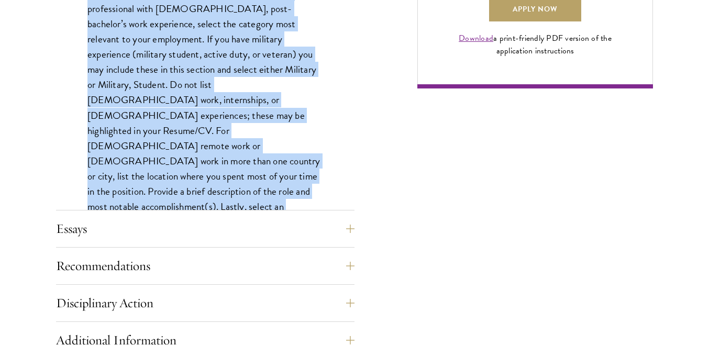
scroll to position [937, 0]
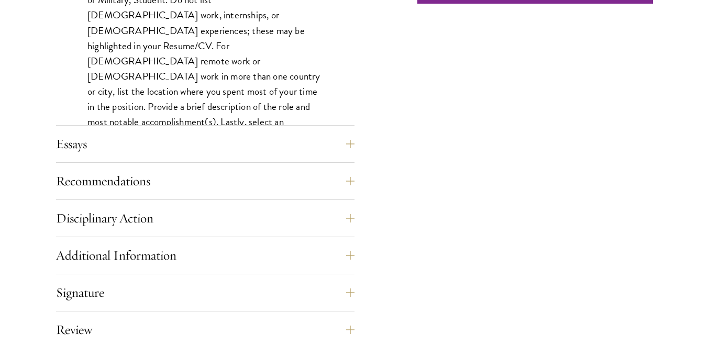
click at [148, 145] on button "Essays" at bounding box center [213, 143] width 298 height 25
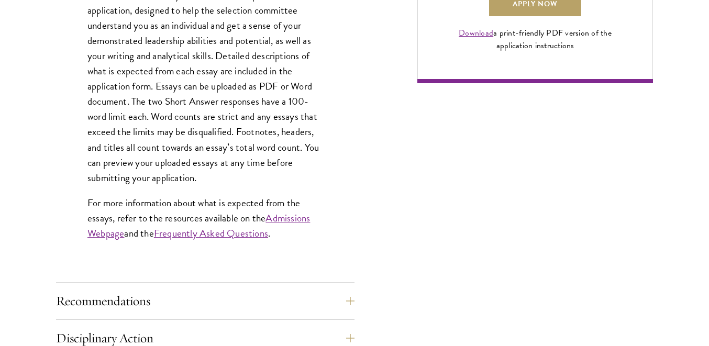
scroll to position [859, 0]
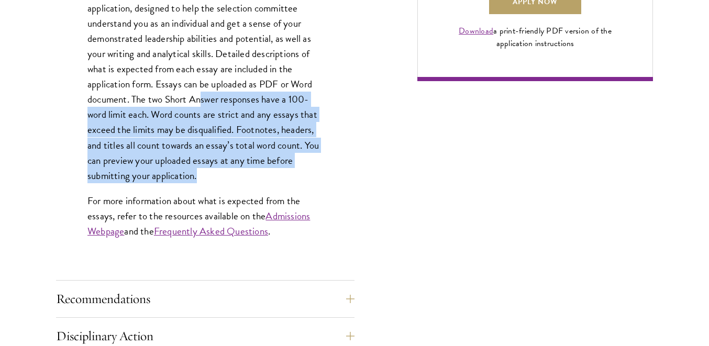
drag, startPoint x: 213, startPoint y: 176, endPoint x: 202, endPoint y: 97, distance: 80.3
click at [202, 96] on p "Each applicant is required to provide two essays and two short answer responses…" at bounding box center [205, 61] width 236 height 243
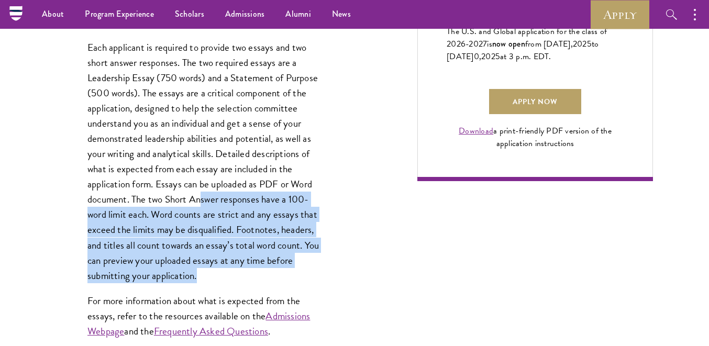
scroll to position [754, 0]
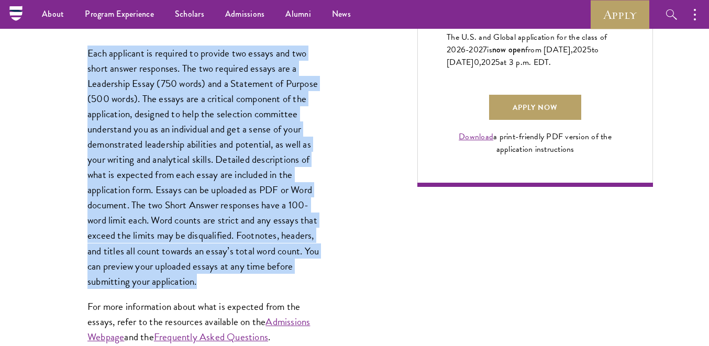
click at [89, 52] on p "Each applicant is required to provide two essays and two short answer responses…" at bounding box center [205, 167] width 236 height 243
copy p "Each applicant is required to provide two essays and two short answer responses…"
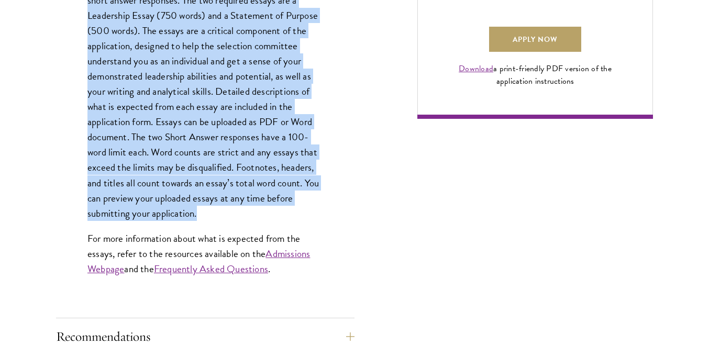
scroll to position [824, 0]
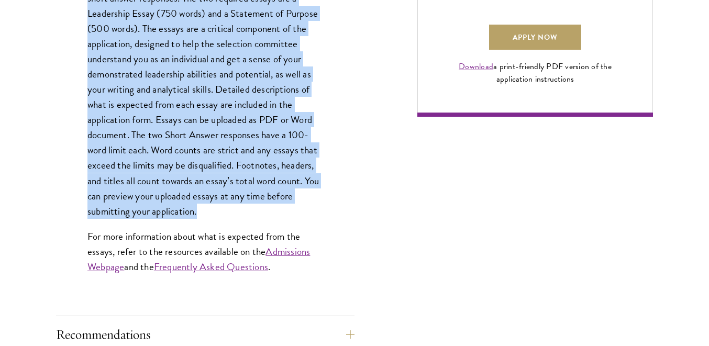
click at [308, 169] on p "Each applicant is required to provide two essays and two short answer responses…" at bounding box center [205, 96] width 236 height 243
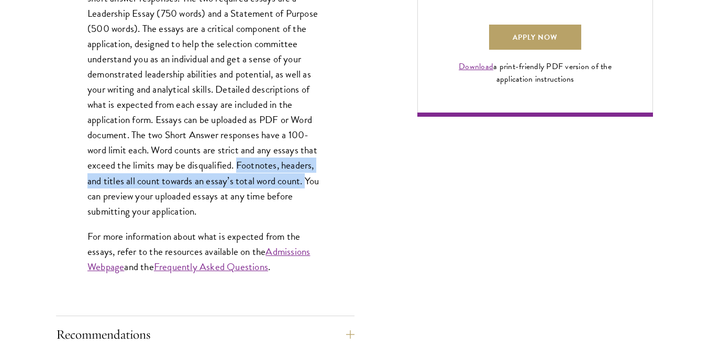
drag, startPoint x: 238, startPoint y: 163, endPoint x: 306, endPoint y: 174, distance: 69.0
click at [306, 174] on p "Each applicant is required to provide two essays and two short answer responses…" at bounding box center [205, 96] width 236 height 243
copy p "Footnotes, headers, and titles all count towards an essay’s total word count."
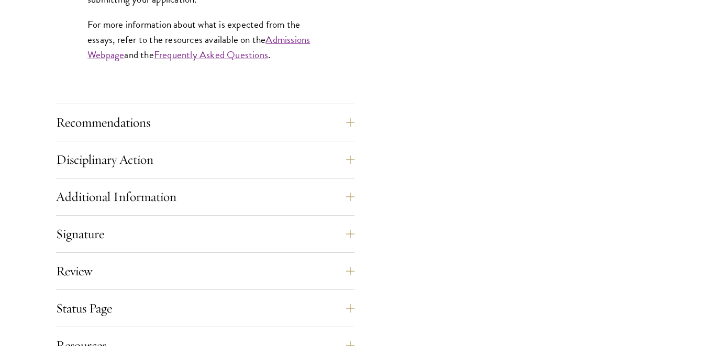
scroll to position [1039, 0]
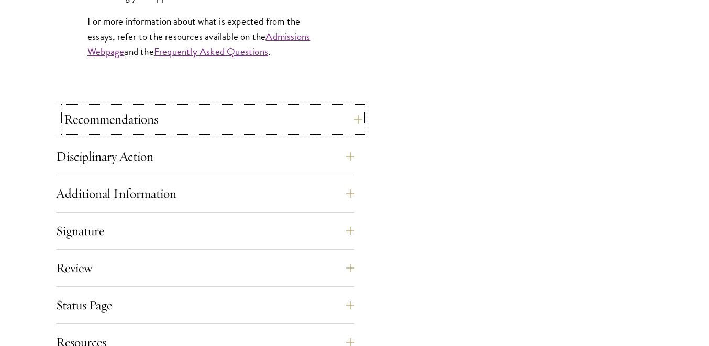
click at [272, 122] on button "Recommendations" at bounding box center [213, 119] width 298 height 25
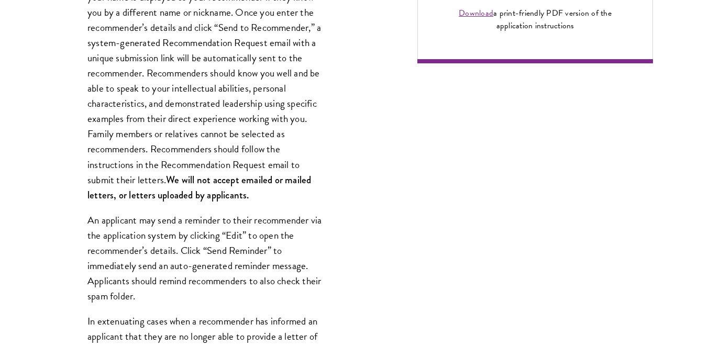
scroll to position [882, 0]
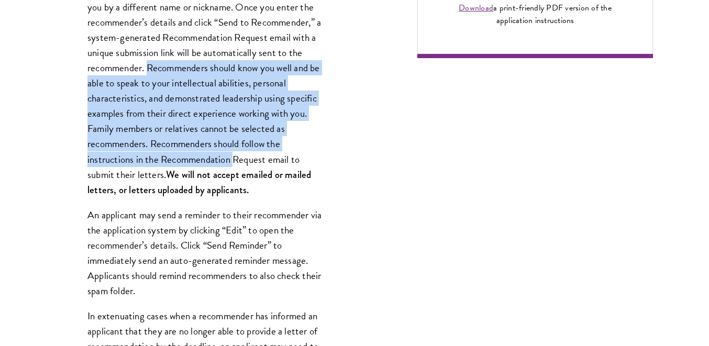
drag, startPoint x: 148, startPoint y: 64, endPoint x: 234, endPoint y: 161, distance: 129.5
click at [235, 162] on p "Register three recommenders by providing their names, professional titles, and …" at bounding box center [205, 75] width 236 height 243
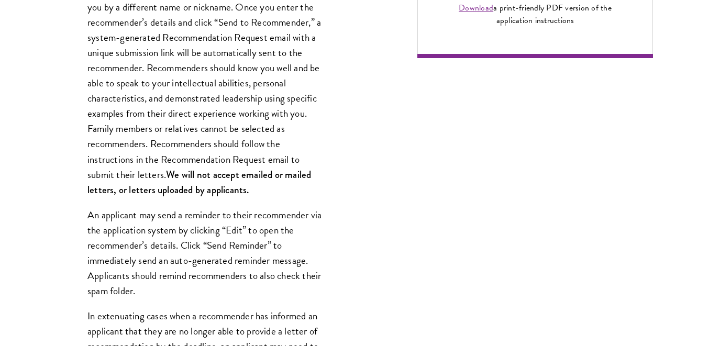
click at [233, 173] on strong "We will not accept emailed or mailed letters, or letters uploaded by applicants." at bounding box center [199, 182] width 224 height 29
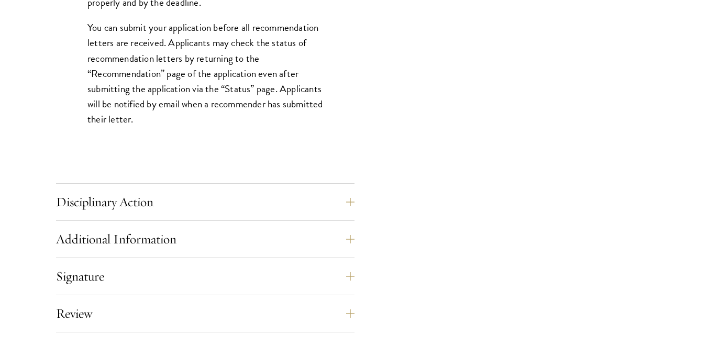
scroll to position [1515, 0]
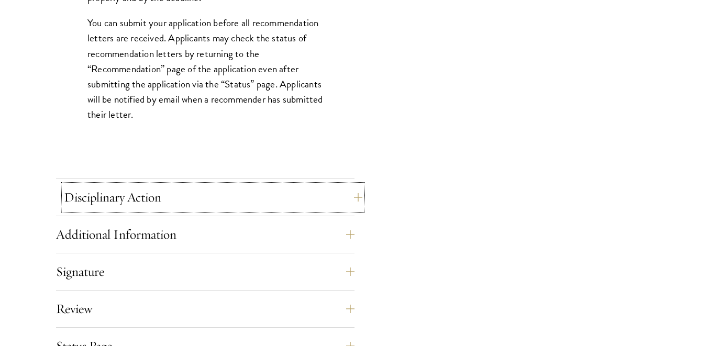
click at [226, 201] on button "Disciplinary Action" at bounding box center [213, 197] width 298 height 25
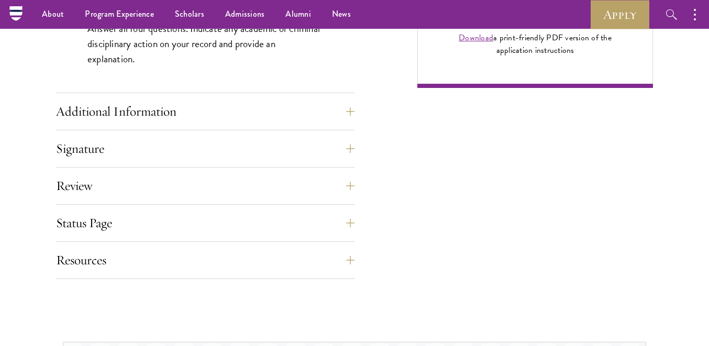
scroll to position [701, 0]
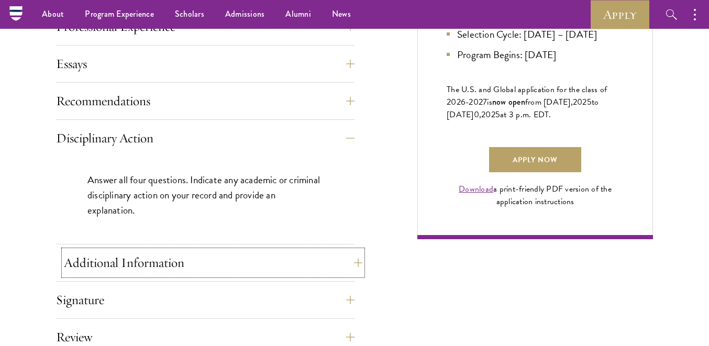
click at [212, 252] on button "Additional Information" at bounding box center [213, 262] width 298 height 25
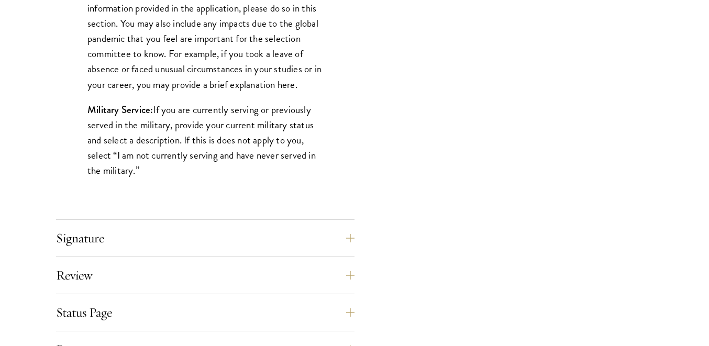
scroll to position [1072, 0]
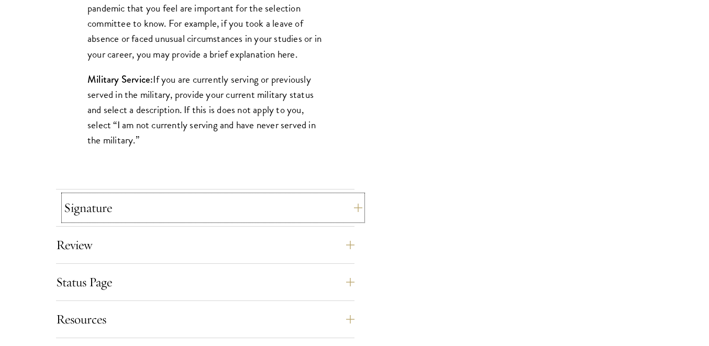
click at [137, 204] on button "Signature" at bounding box center [213, 207] width 298 height 25
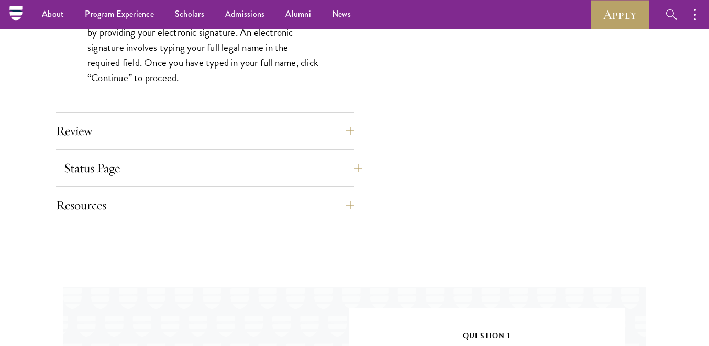
scroll to position [1020, 0]
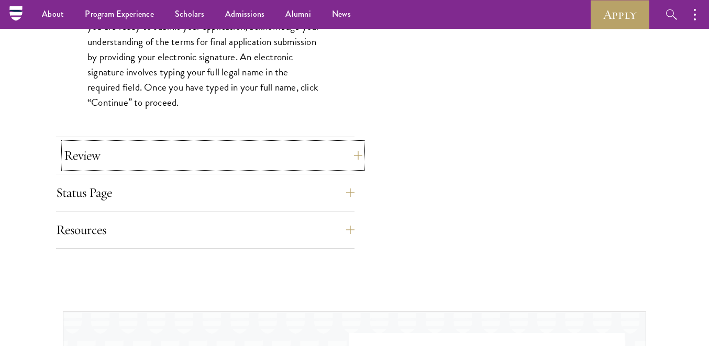
click at [143, 157] on button "Review" at bounding box center [213, 155] width 298 height 25
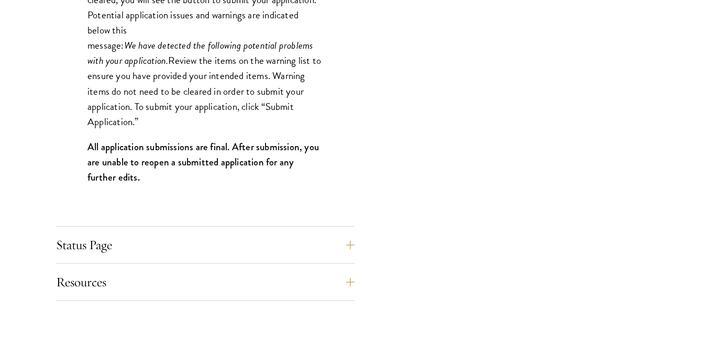
scroll to position [1101, 0]
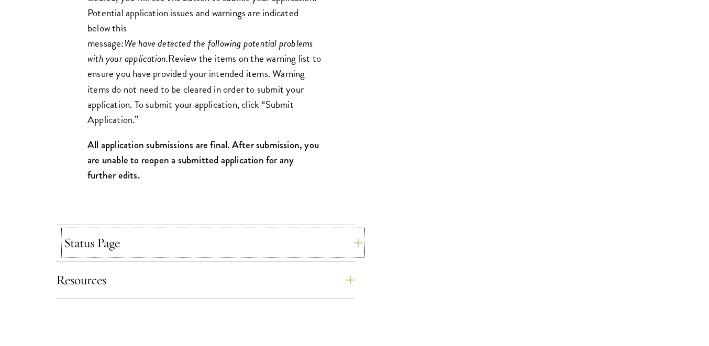
click at [134, 230] on button "Status Page" at bounding box center [213, 242] width 298 height 25
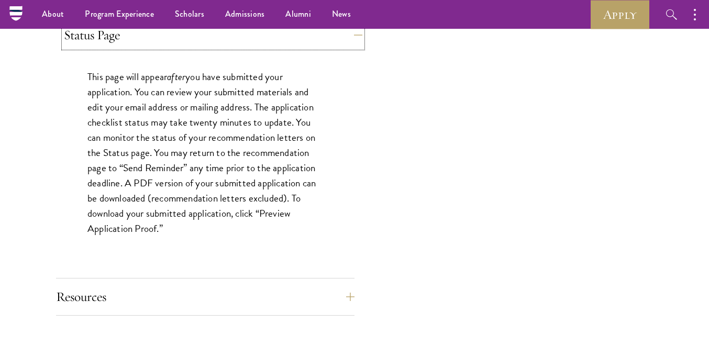
scroll to position [954, 0]
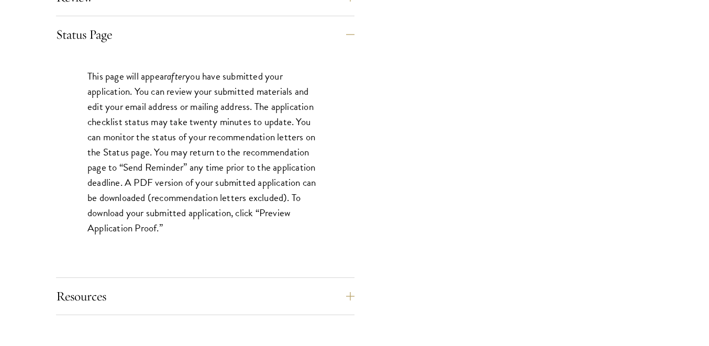
click at [156, 228] on p "This page will appear after you have submitted your application. You can review…" at bounding box center [205, 153] width 236 height 168
drag, startPoint x: 178, startPoint y: 229, endPoint x: 87, endPoint y: 167, distance: 109.5
click at [87, 167] on p "This page will appear after you have submitted your application. You can review…" at bounding box center [205, 153] width 236 height 168
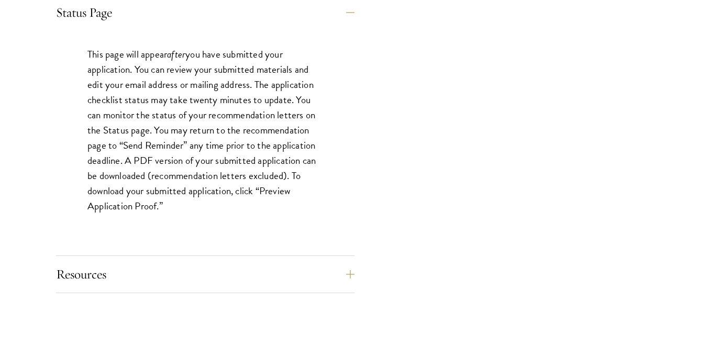
scroll to position [976, 0]
click at [120, 193] on p "This page will appear after you have submitted your application. You can review…" at bounding box center [205, 130] width 236 height 168
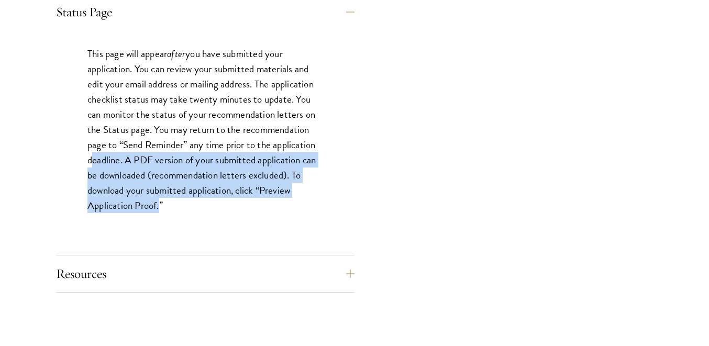
drag, startPoint x: 157, startPoint y: 211, endPoint x: 85, endPoint y: 156, distance: 90.3
click at [85, 155] on div "This page will appear after you have submitted your application. You can review…" at bounding box center [205, 134] width 298 height 209
click at [98, 183] on p "This page will appear after you have submitted your application. You can review…" at bounding box center [205, 130] width 236 height 168
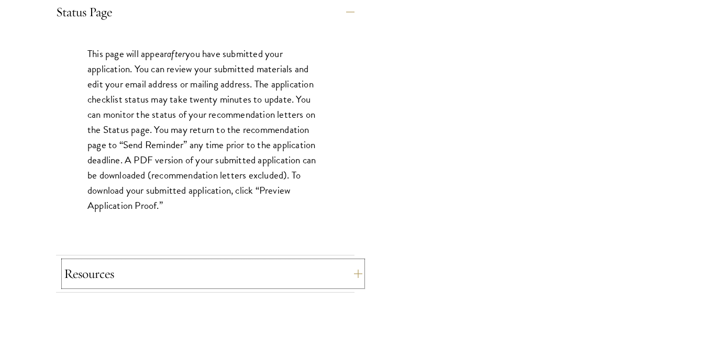
click at [116, 262] on button "Resources" at bounding box center [213, 273] width 298 height 25
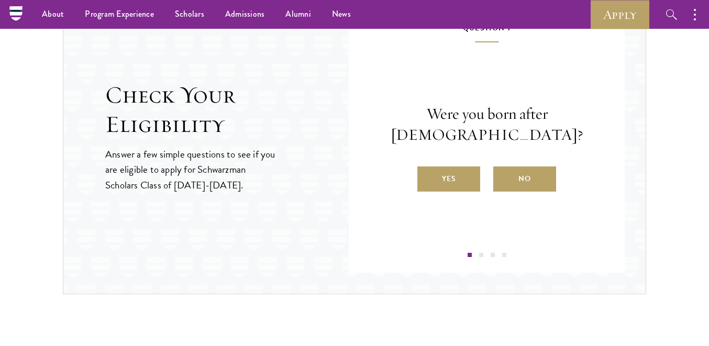
scroll to position [1267, 0]
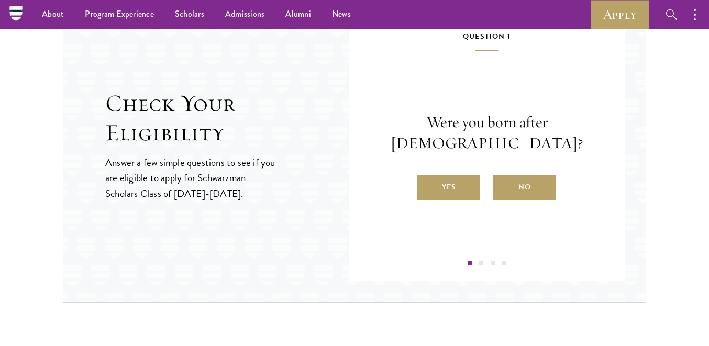
click at [471, 173] on div "Were you born after August 1, 1997? Yes No" at bounding box center [486, 156] width 213 height 88
click at [468, 186] on label "Yes" at bounding box center [448, 187] width 63 height 25
click at [427, 185] on input "Yes" at bounding box center [421, 180] width 9 height 9
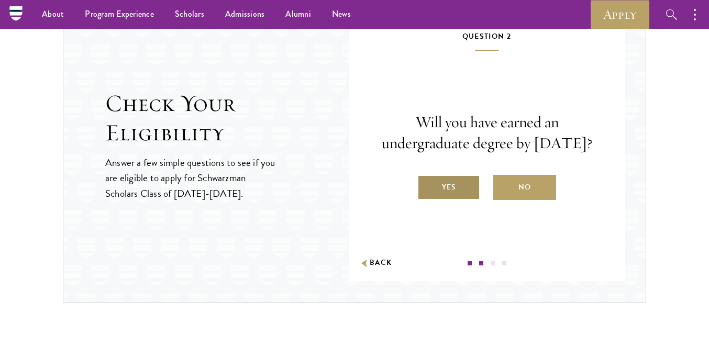
click at [468, 186] on label "Yes" at bounding box center [448, 187] width 63 height 25
click at [427, 185] on input "Yes" at bounding box center [421, 180] width 9 height 9
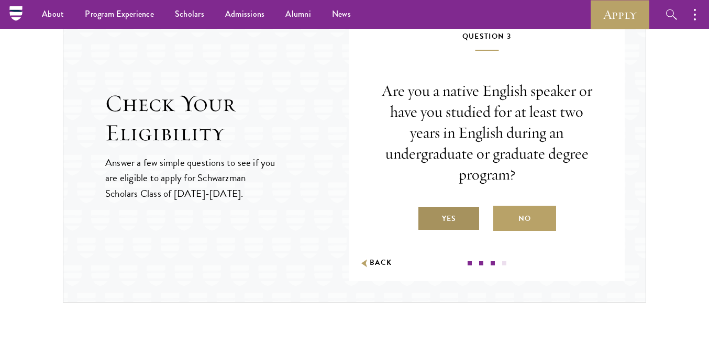
click at [468, 213] on label "Yes" at bounding box center [448, 218] width 63 height 25
click at [427, 213] on input "Yes" at bounding box center [421, 211] width 9 height 9
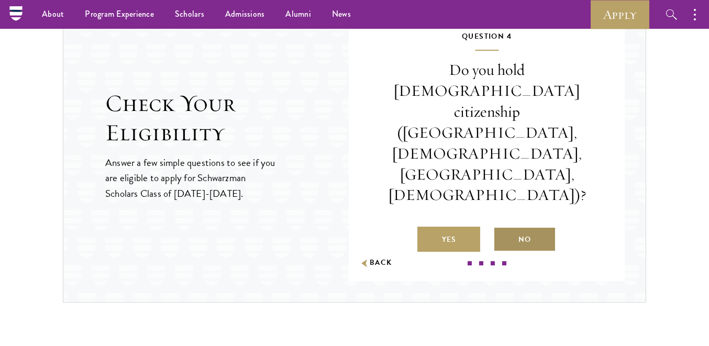
click at [527, 227] on label "No" at bounding box center [524, 239] width 63 height 25
click at [503, 228] on input "No" at bounding box center [497, 232] width 9 height 9
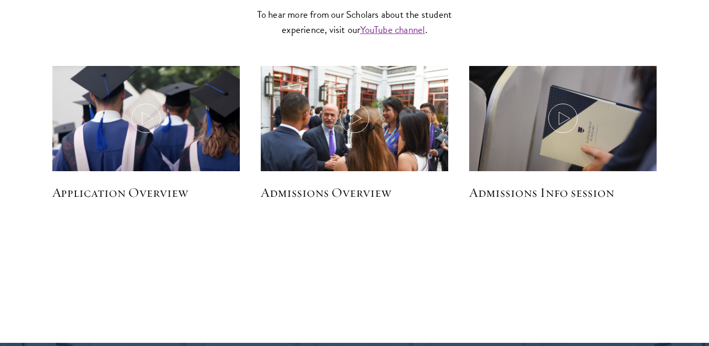
scroll to position [1654, 0]
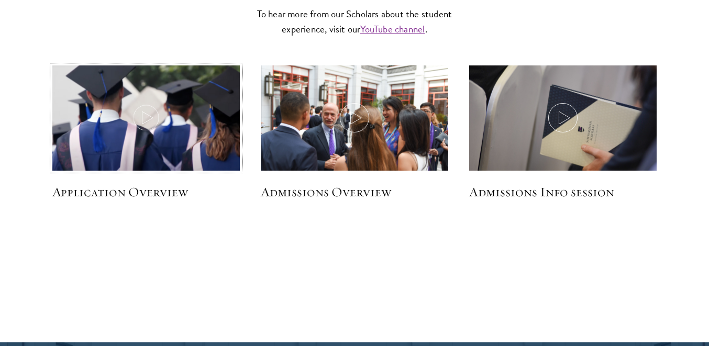
click at [201, 121] on img at bounding box center [146, 119] width 199 height 114
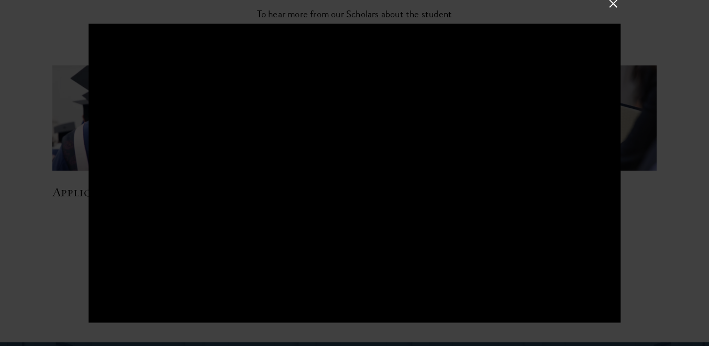
click at [606, 0] on button at bounding box center [613, 3] width 14 height 14
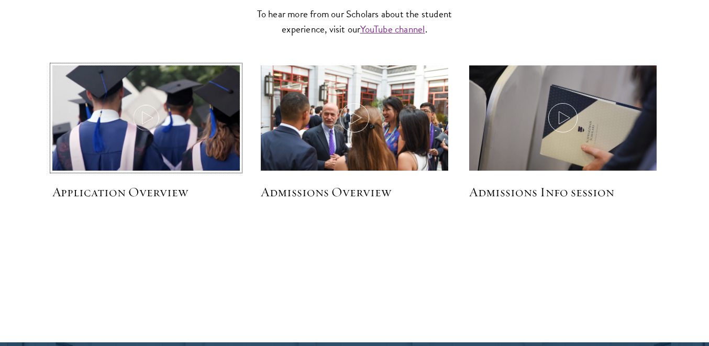
click at [218, 148] on img at bounding box center [146, 119] width 199 height 114
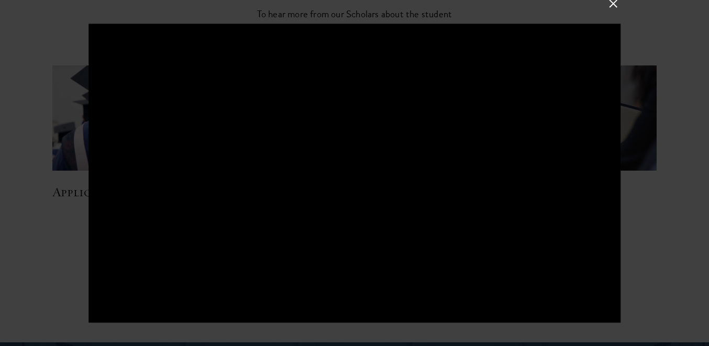
click at [655, 209] on div at bounding box center [354, 173] width 709 height 346
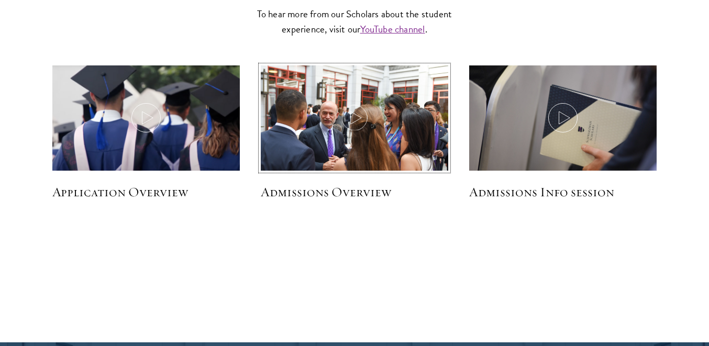
click at [337, 106] on img at bounding box center [354, 127] width 199 height 133
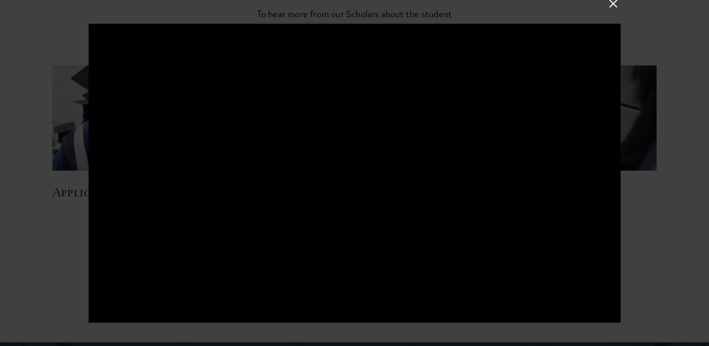
click at [665, 280] on div at bounding box center [354, 173] width 709 height 346
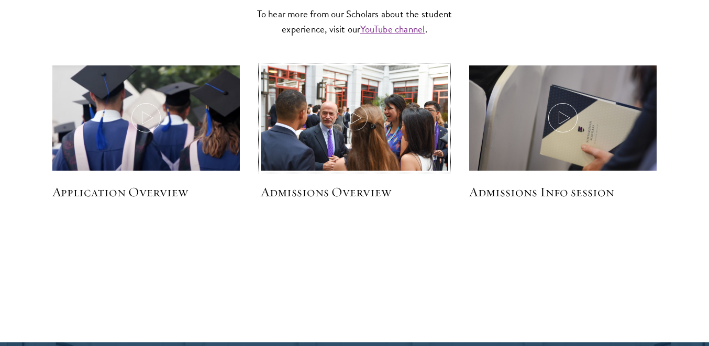
click at [383, 141] on img at bounding box center [354, 127] width 199 height 133
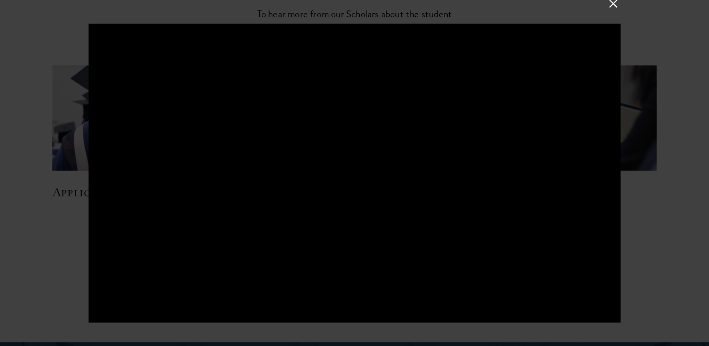
click at [677, 221] on div at bounding box center [354, 173] width 709 height 346
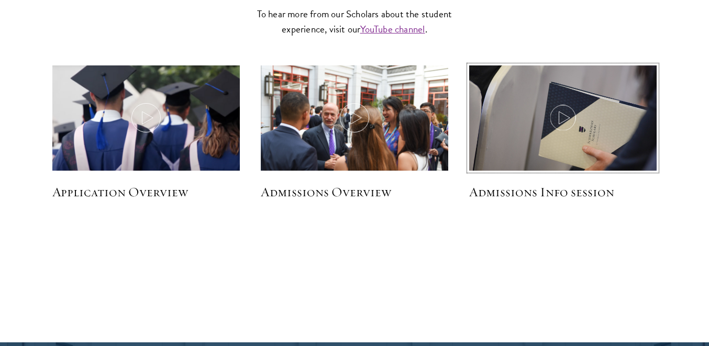
click at [566, 115] on use at bounding box center [564, 118] width 11 height 13
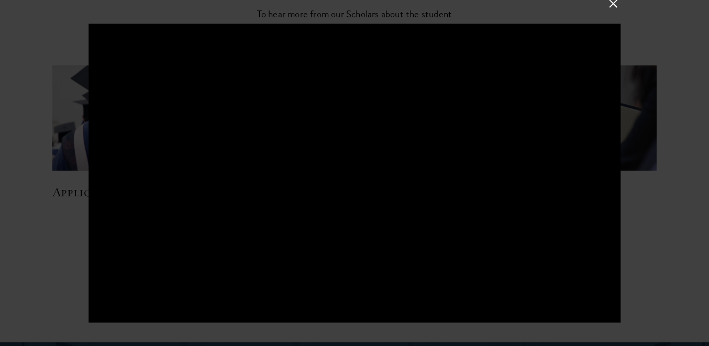
click at [64, 274] on div at bounding box center [354, 173] width 709 height 346
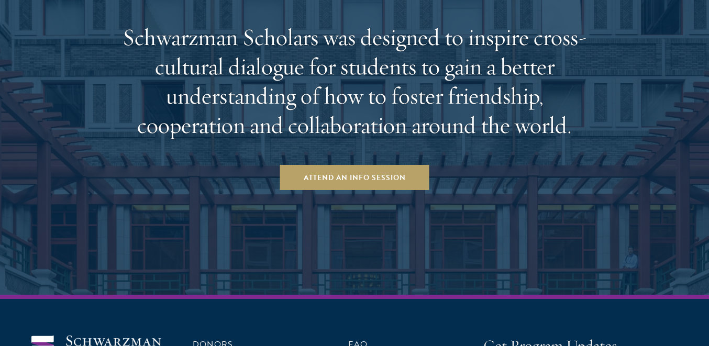
scroll to position [2125, 0]
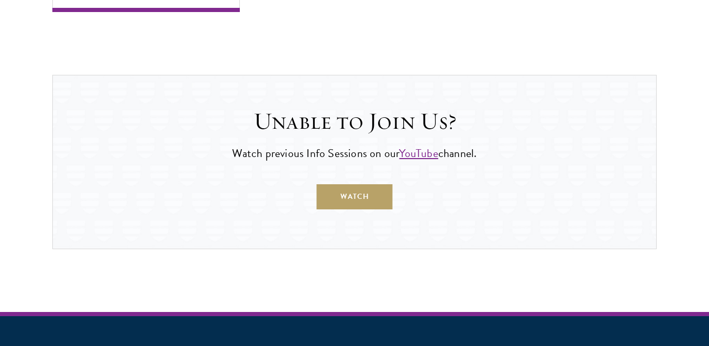
scroll to position [1204, 0]
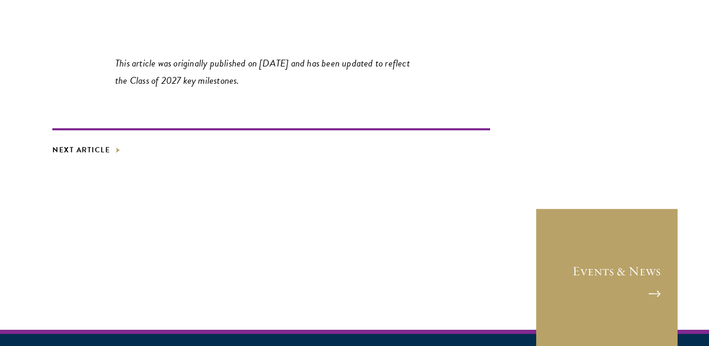
scroll to position [6120, 0]
